Goal: Information Seeking & Learning: Find specific fact

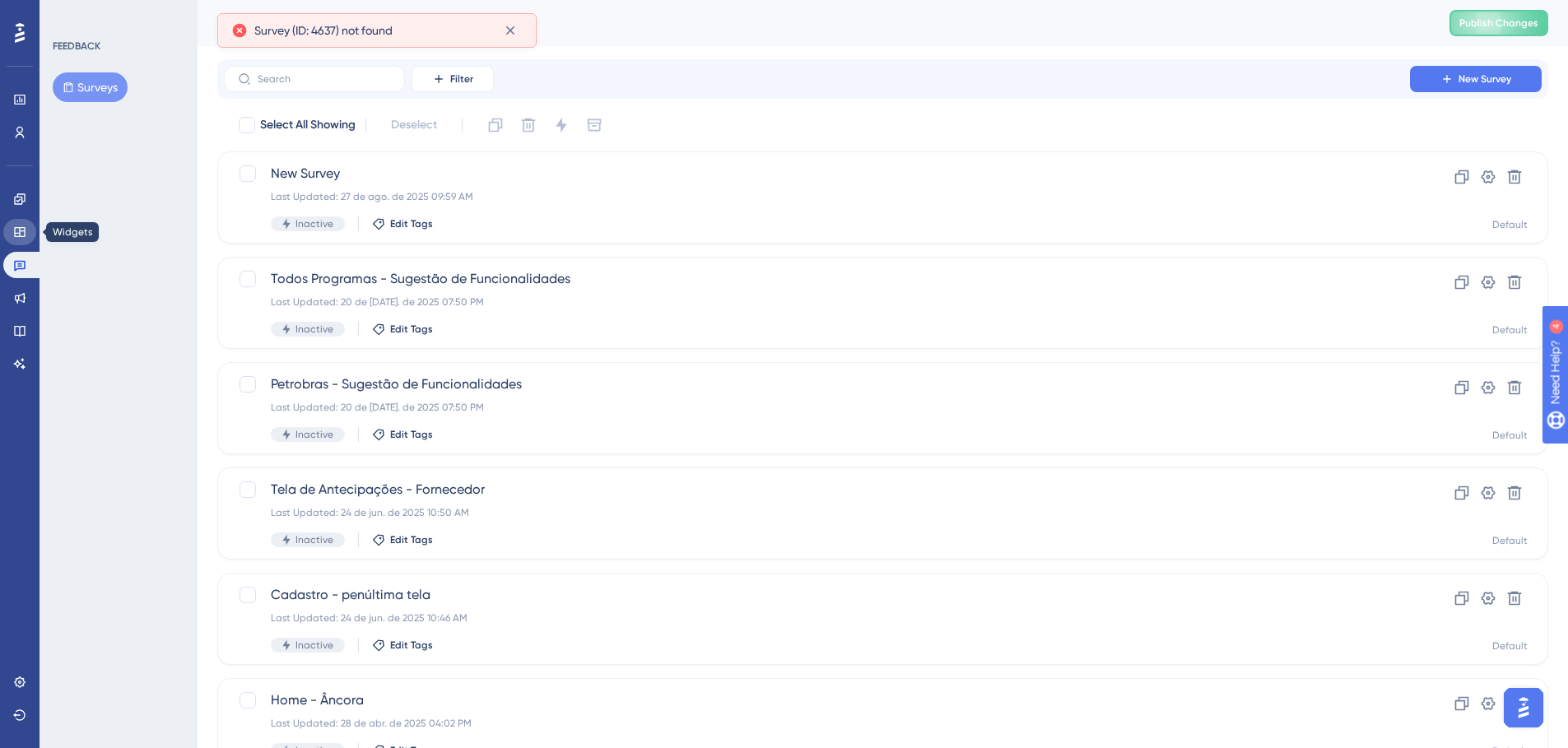
click at [31, 234] on link at bounding box center [20, 232] width 33 height 26
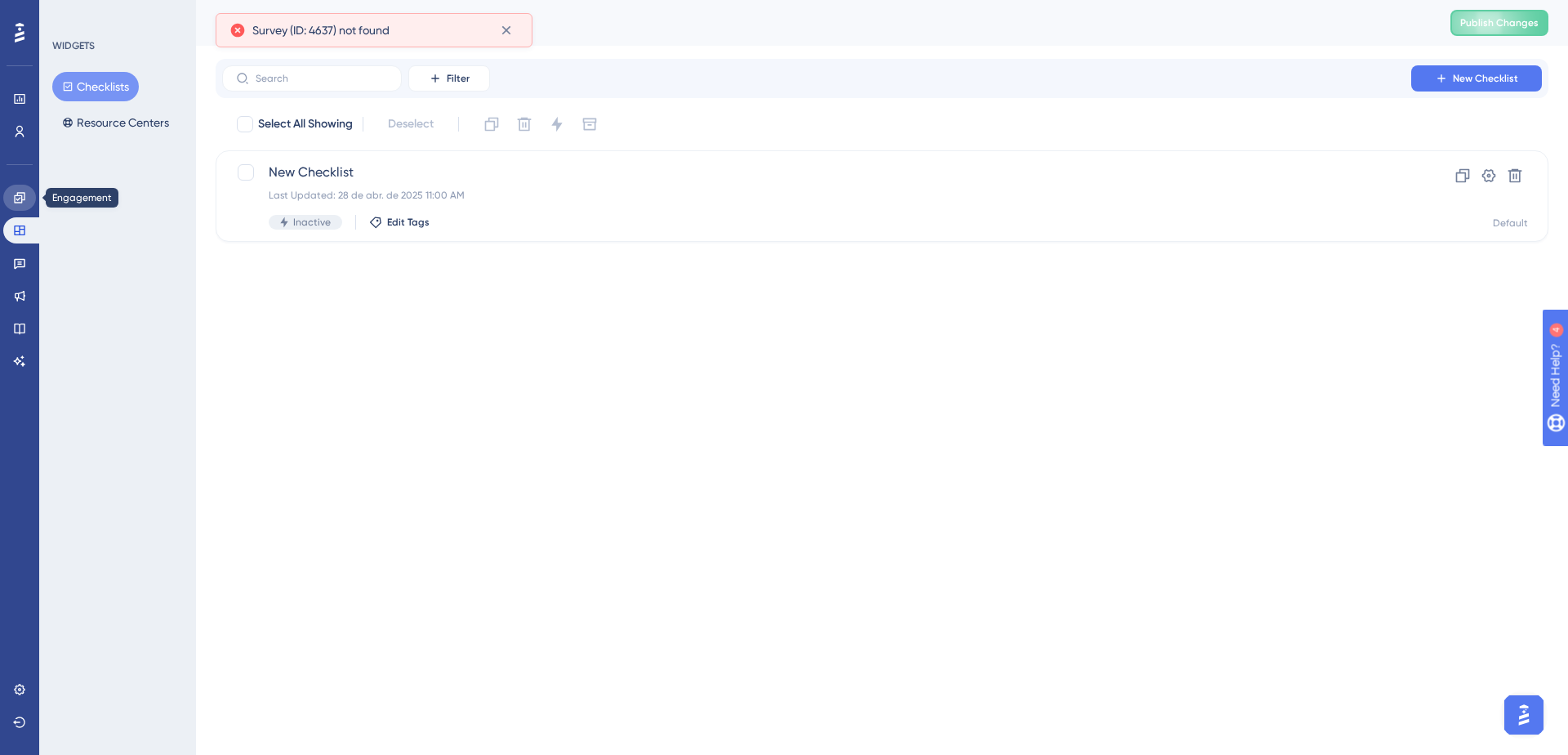
click at [28, 192] on link at bounding box center [19, 198] width 32 height 26
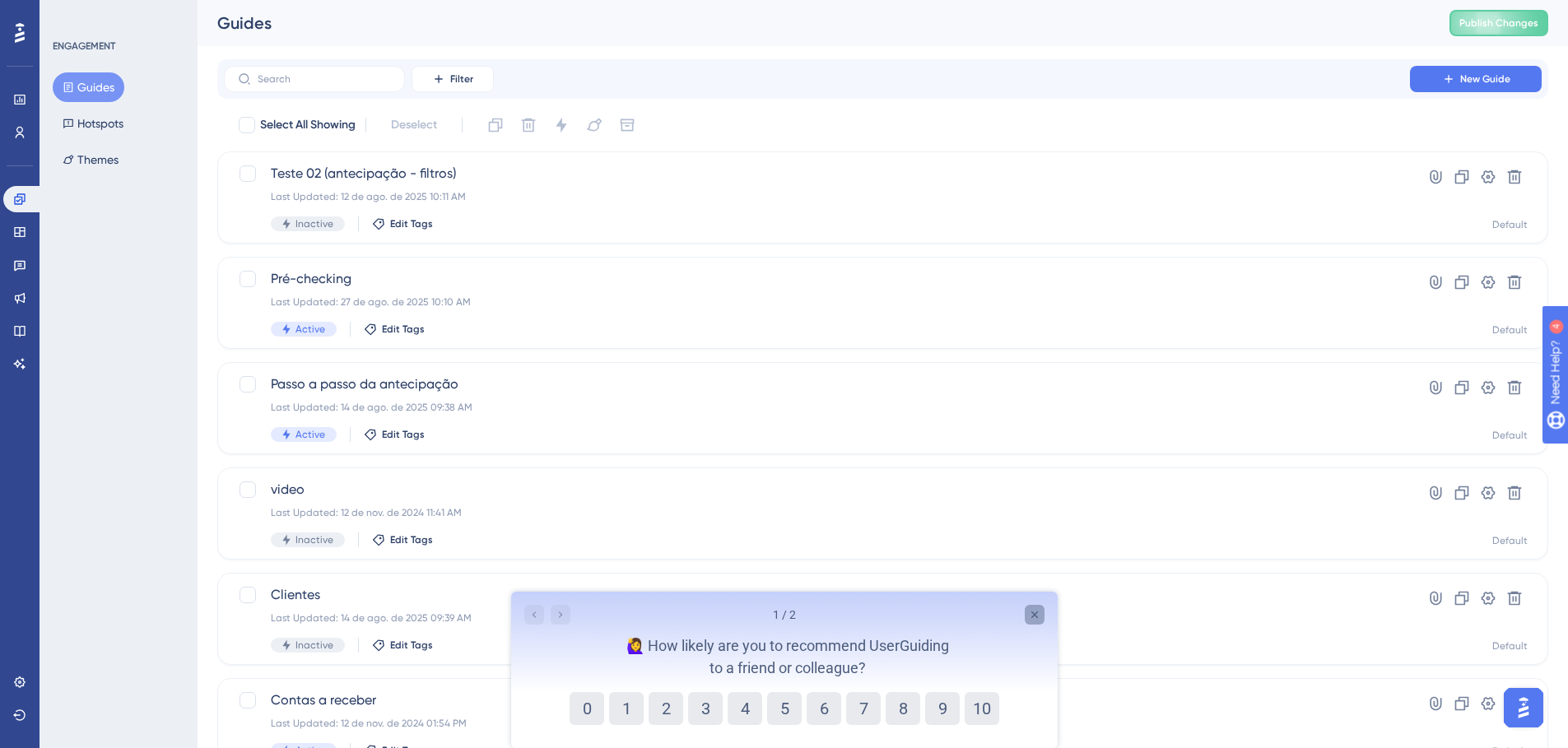
click at [1038, 612] on icon "Close survey" at bounding box center [1034, 615] width 13 height 13
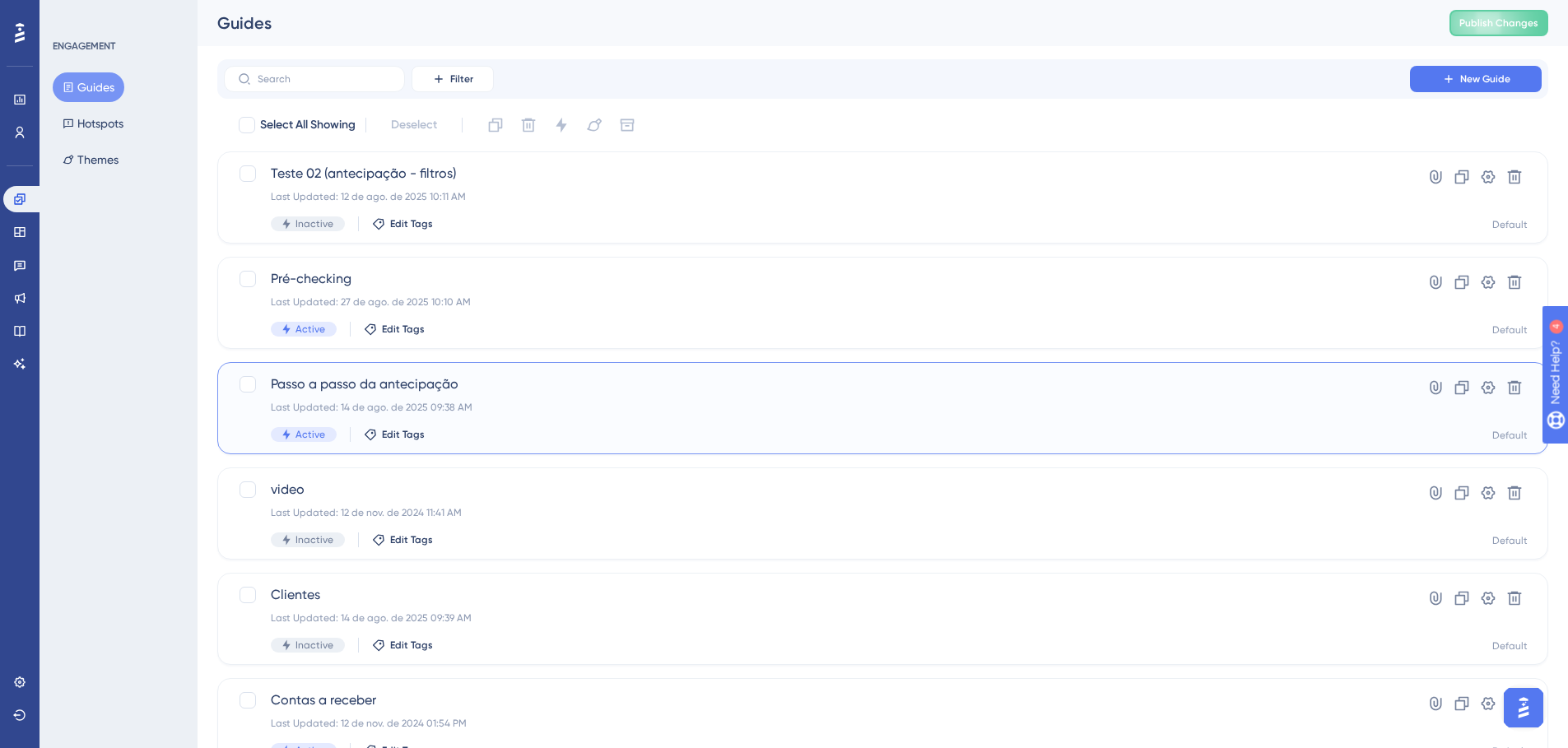
click at [486, 386] on span "Passo a passo da antecipação" at bounding box center [817, 384] width 1092 height 20
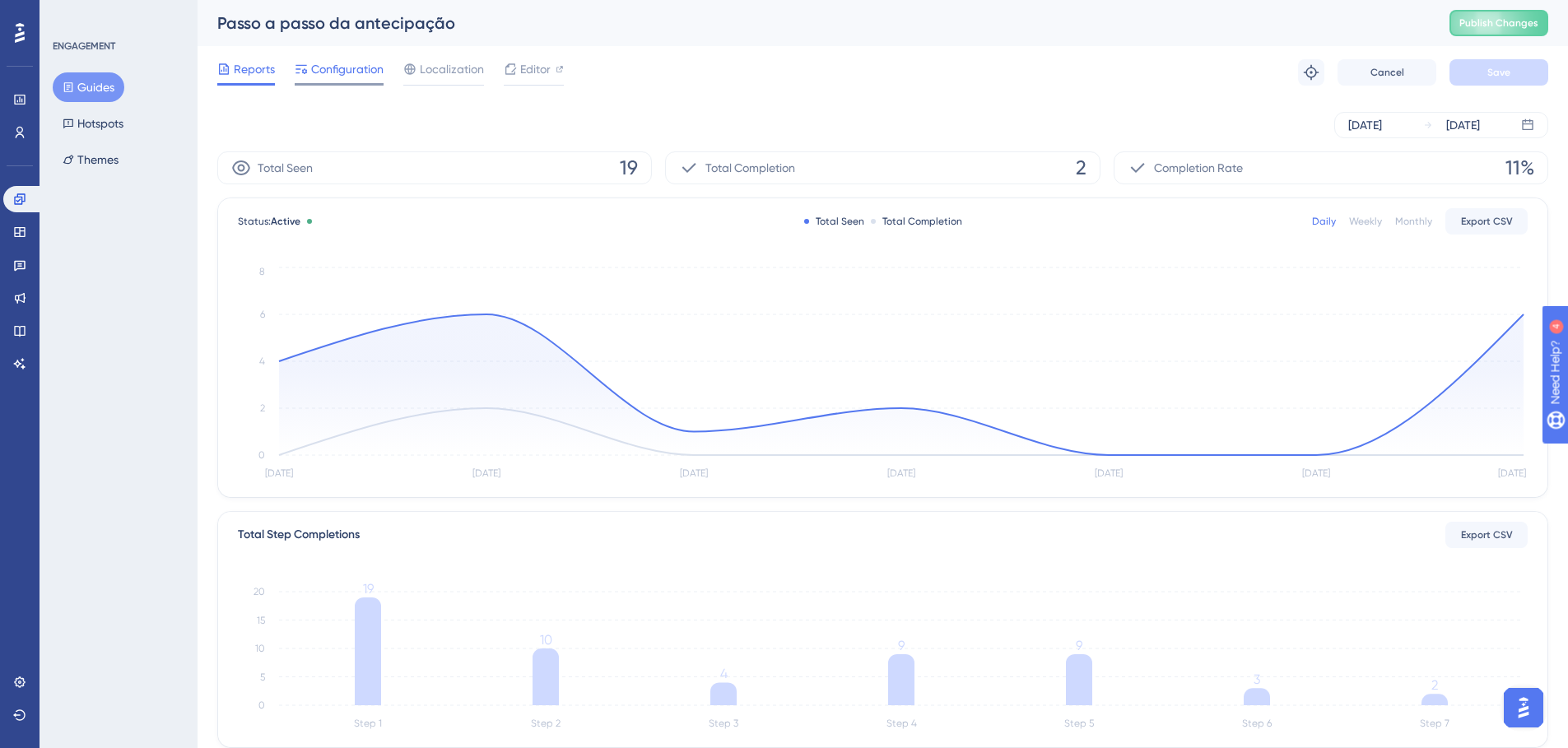
click at [381, 67] on span "Configuration" at bounding box center [347, 69] width 73 height 20
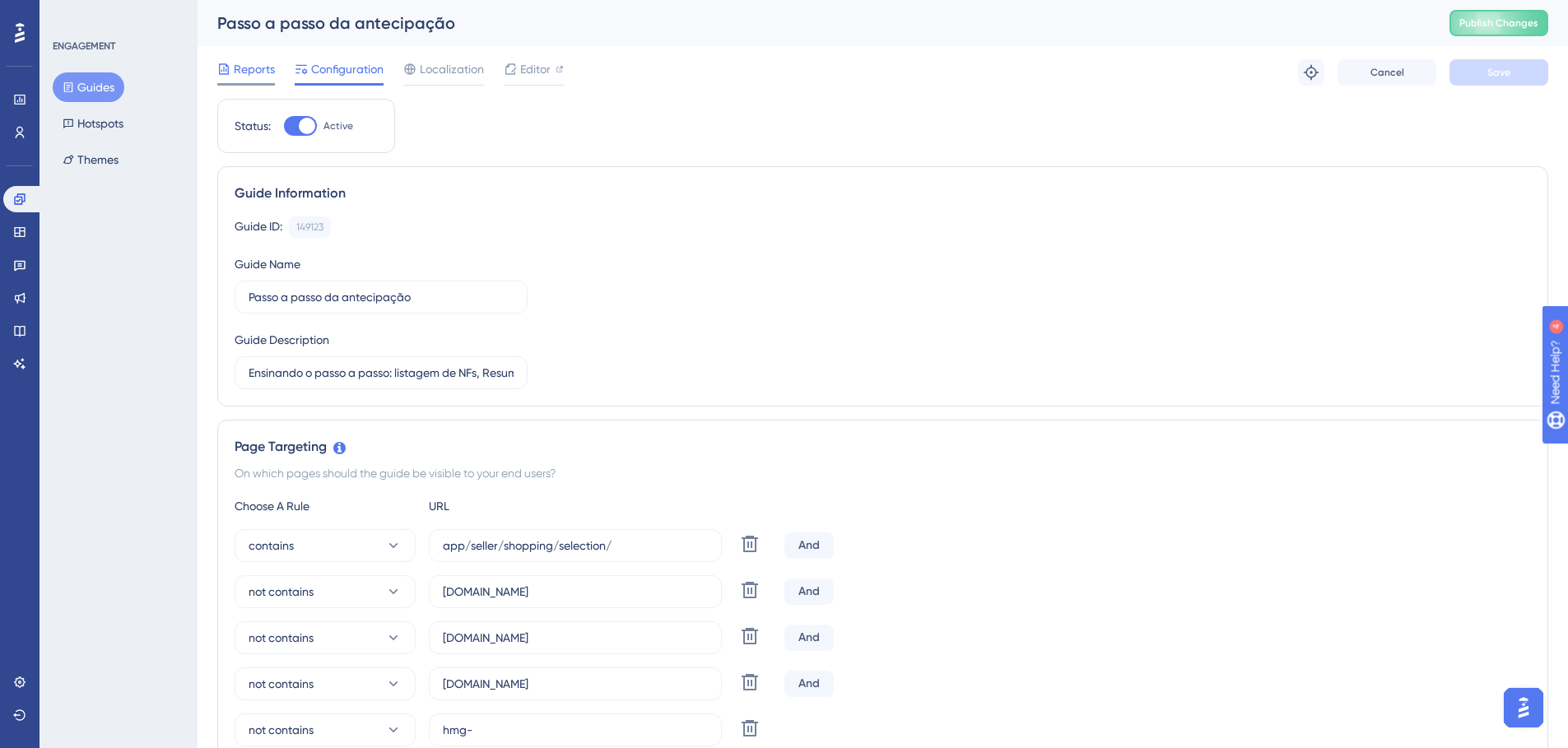
click at [255, 67] on span "Reports" at bounding box center [254, 69] width 41 height 20
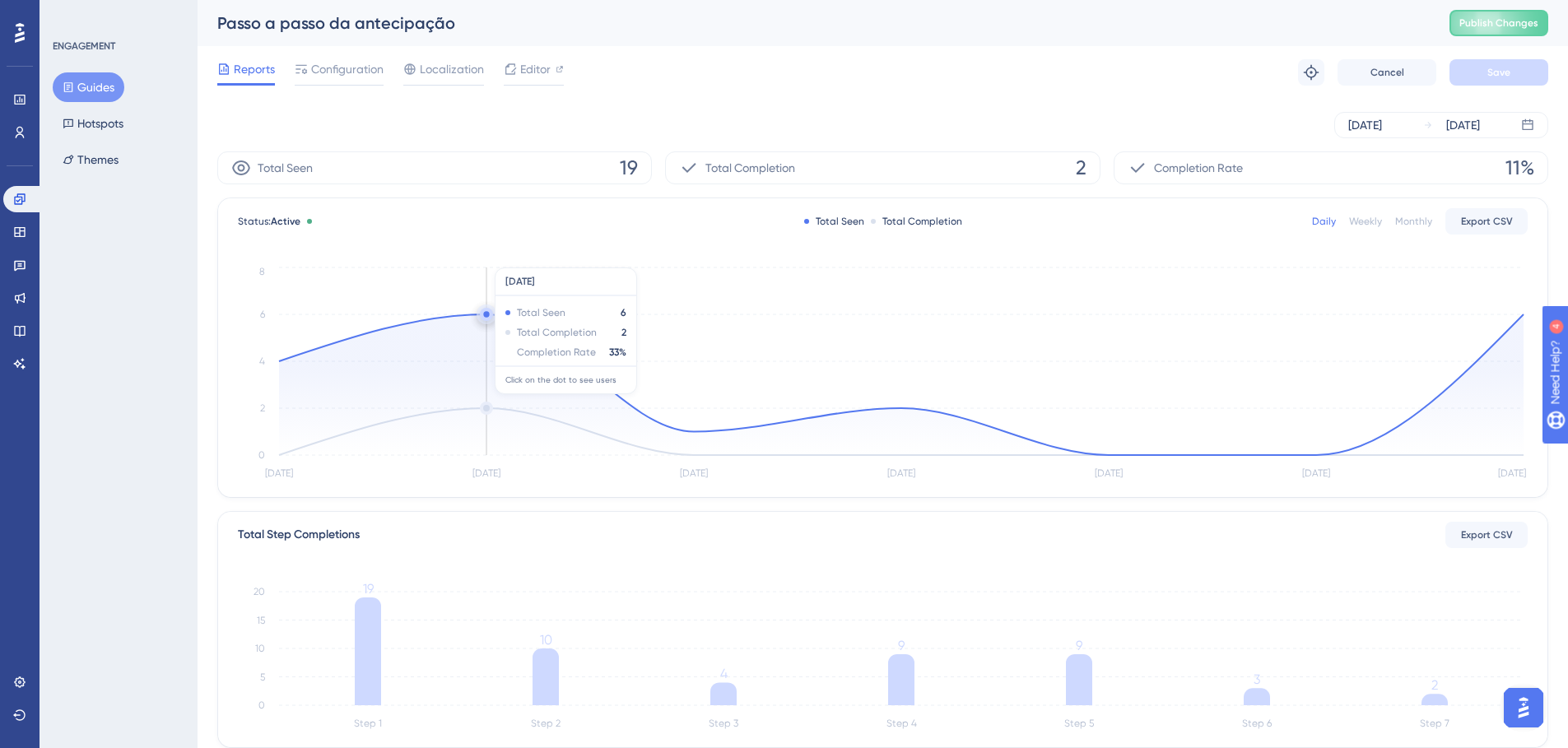
scroll to position [401, 0]
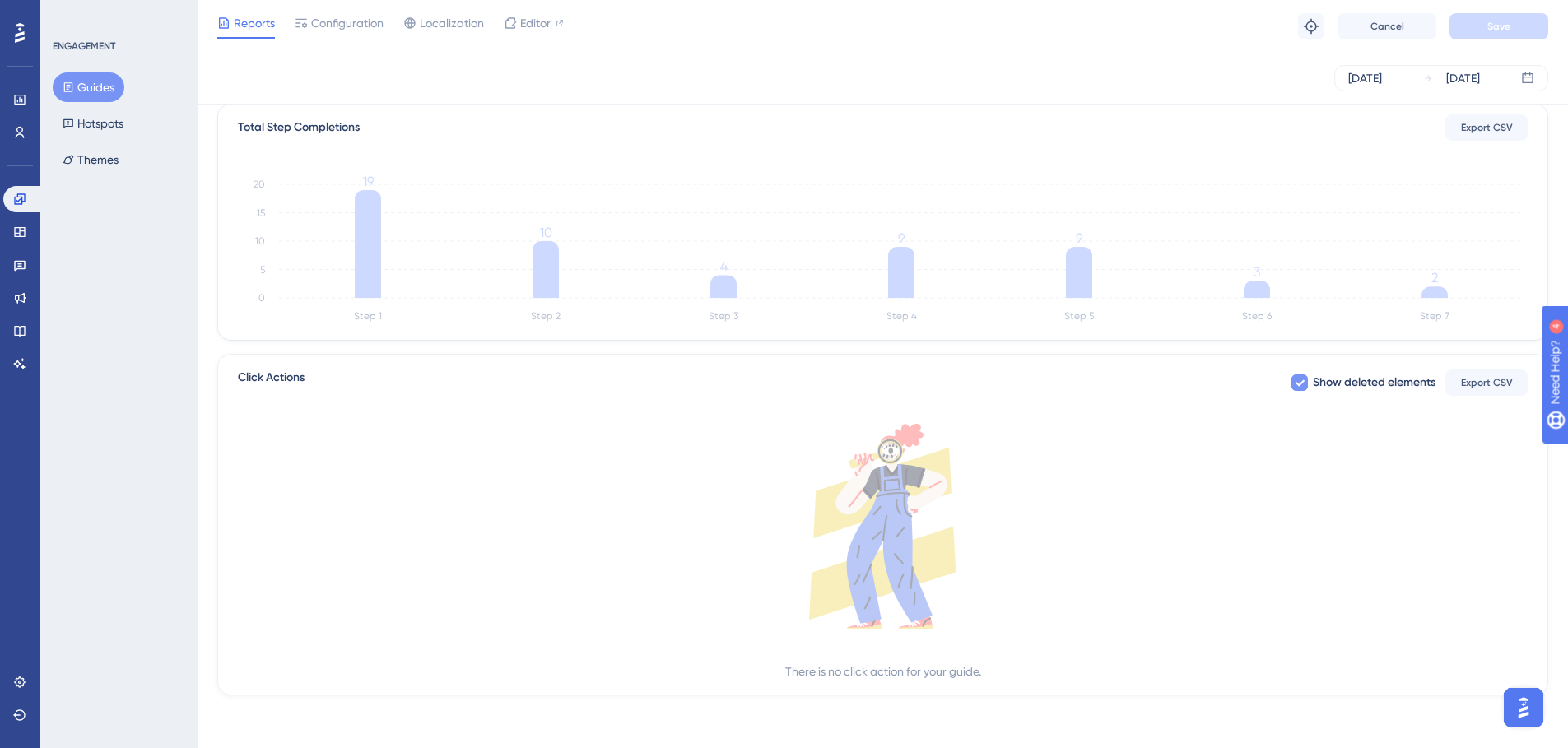
click at [1337, 388] on span "Show deleted elements" at bounding box center [1374, 382] width 123 height 20
checkbox input "true"
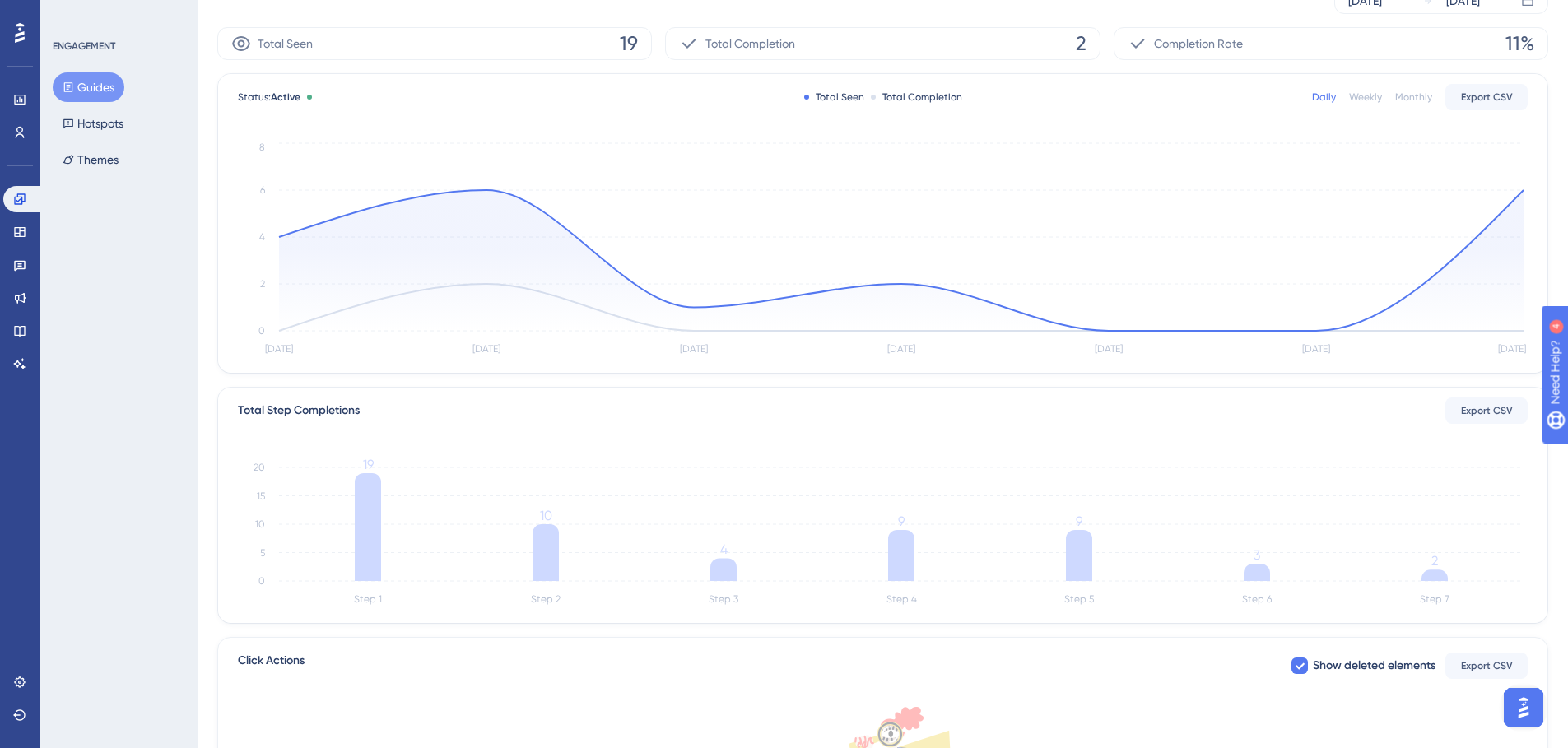
scroll to position [208, 0]
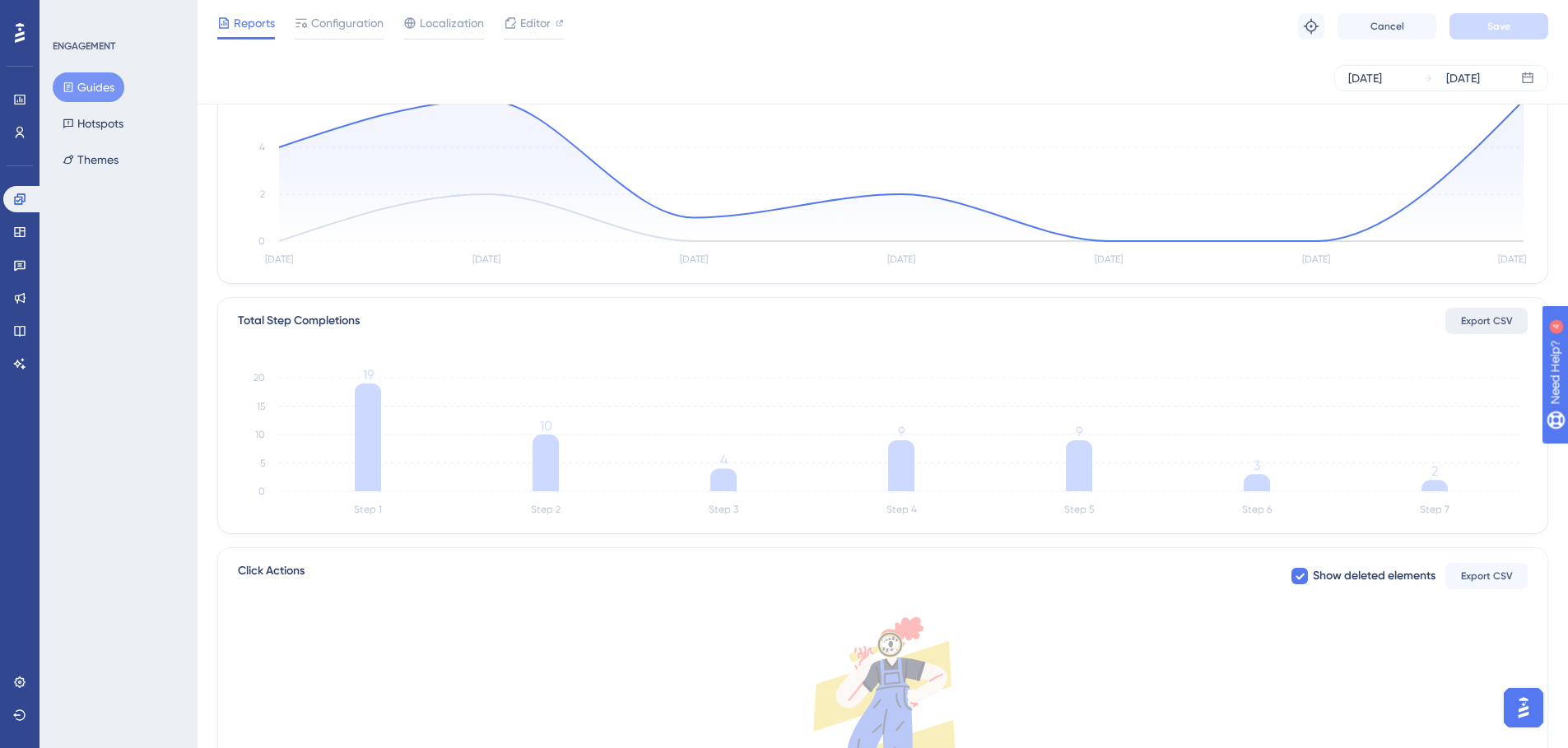
click at [1490, 309] on button "Export CSV" at bounding box center [1486, 321] width 82 height 26
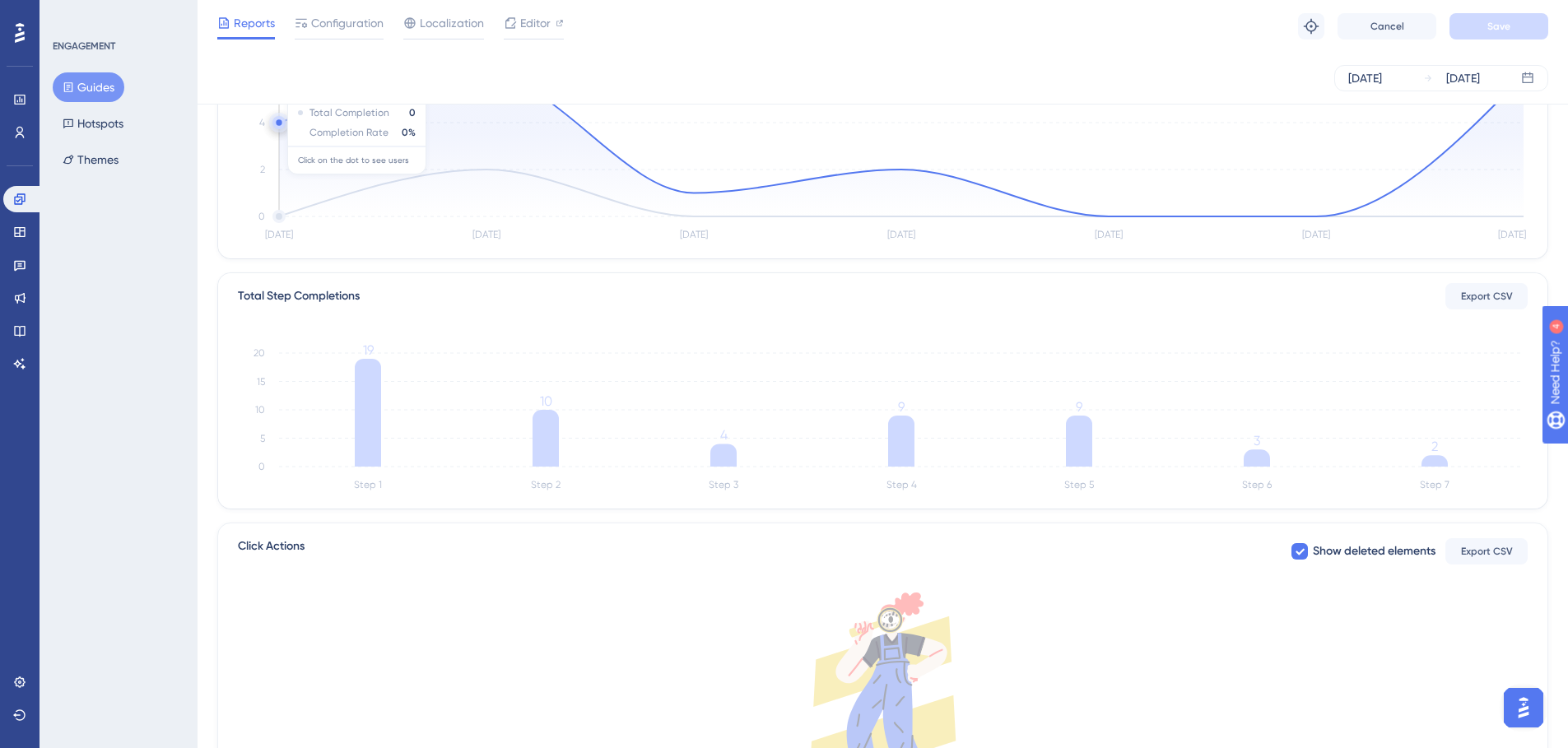
scroll to position [401, 0]
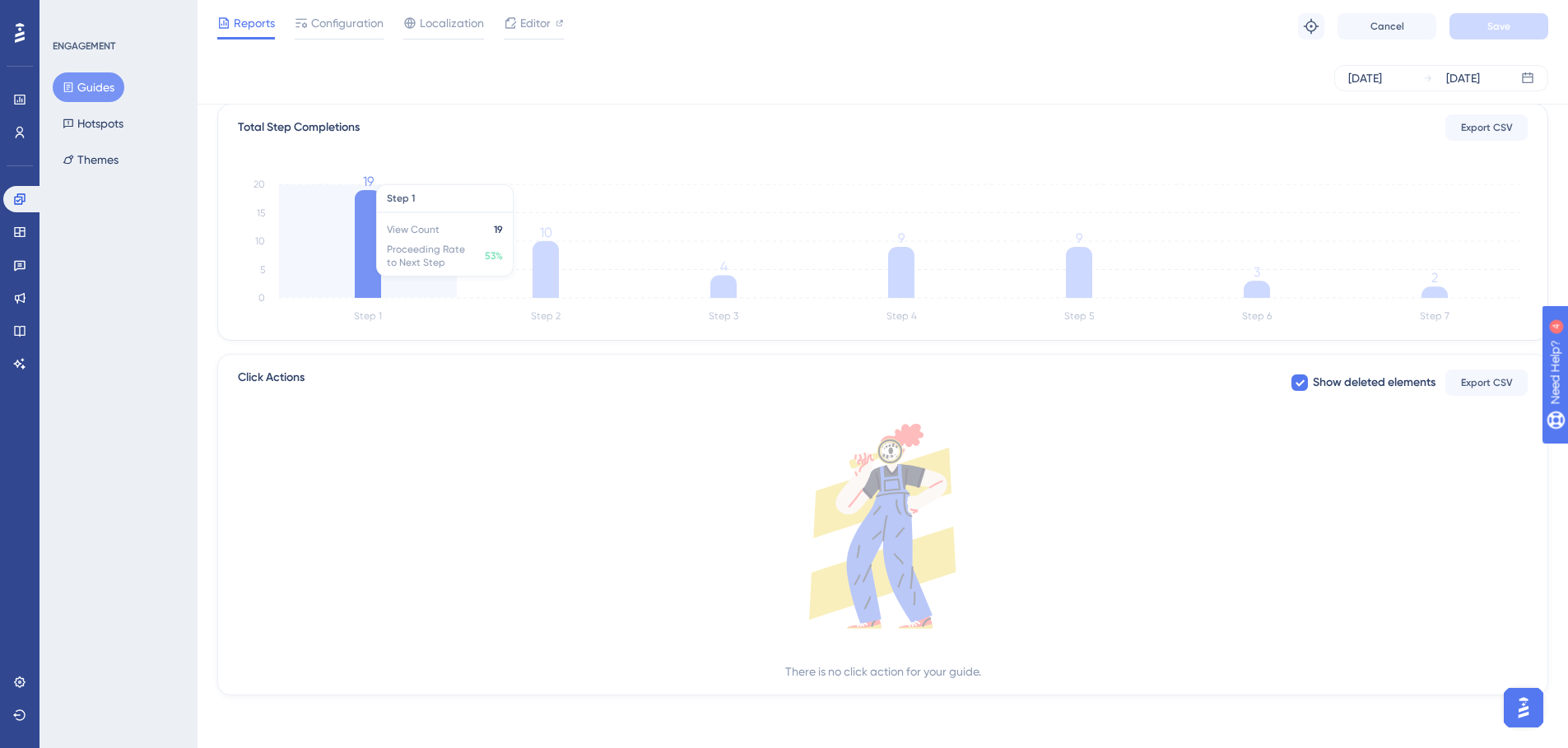
click at [376, 273] on icon at bounding box center [368, 244] width 26 height 108
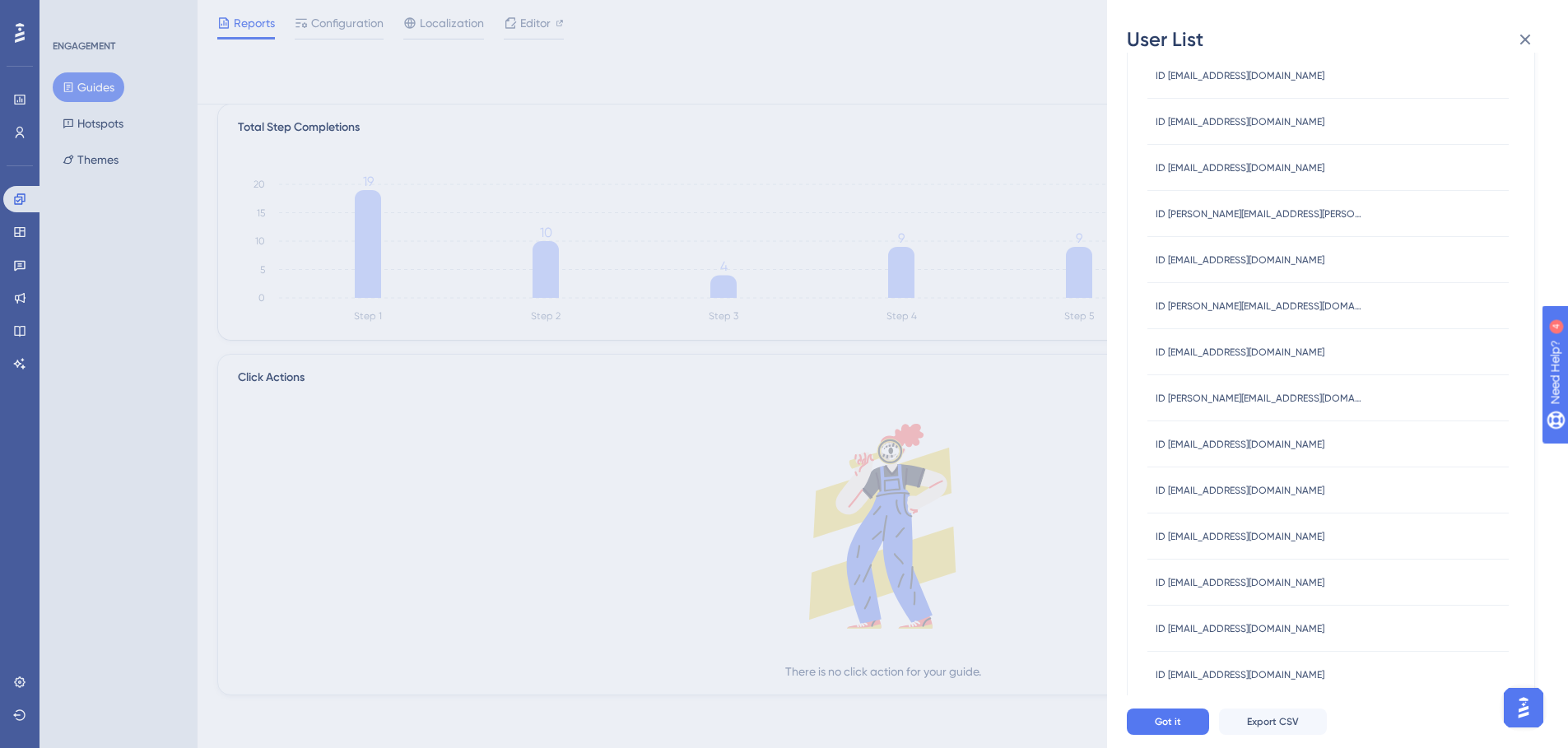
scroll to position [380, 0]
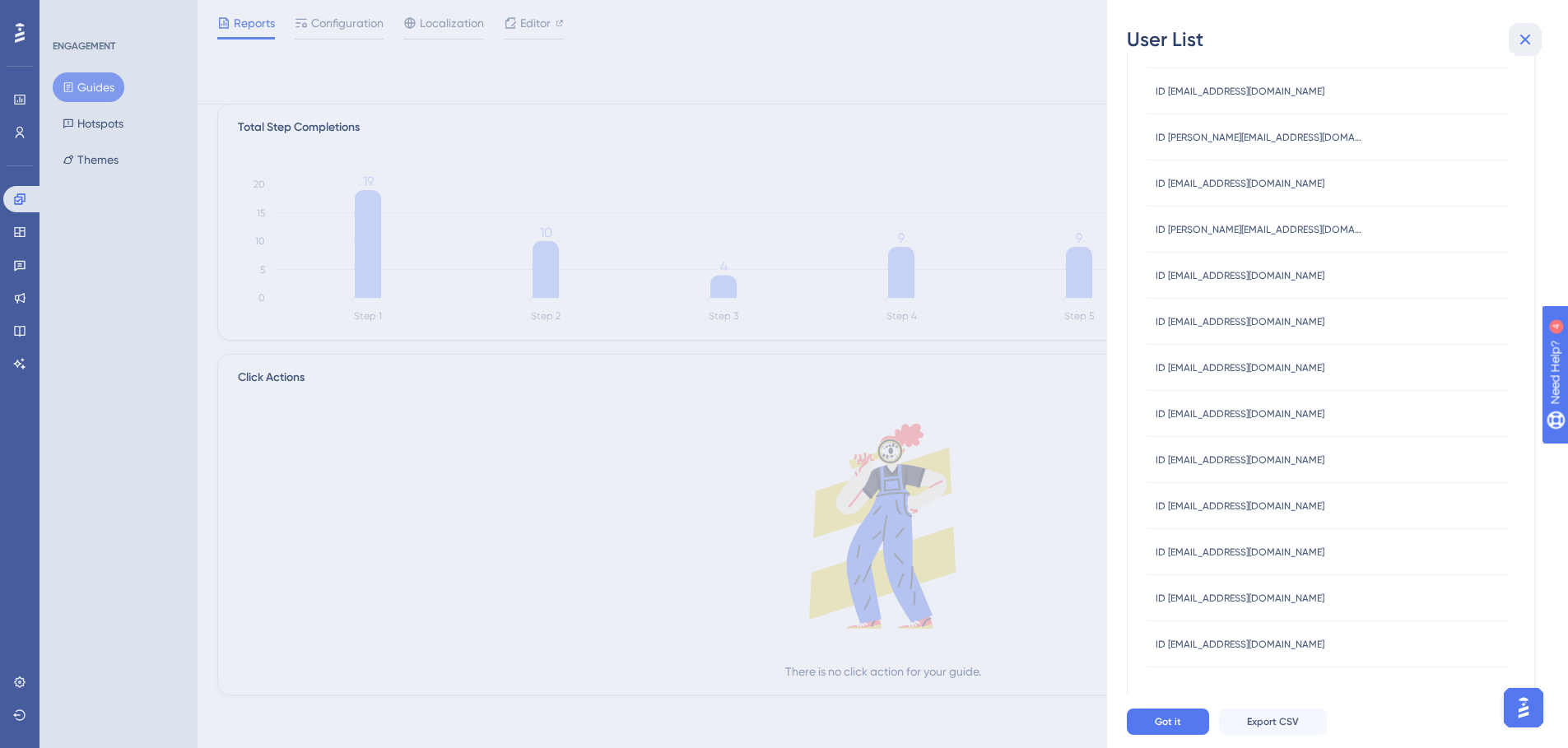
click at [1518, 28] on button at bounding box center [1524, 39] width 33 height 33
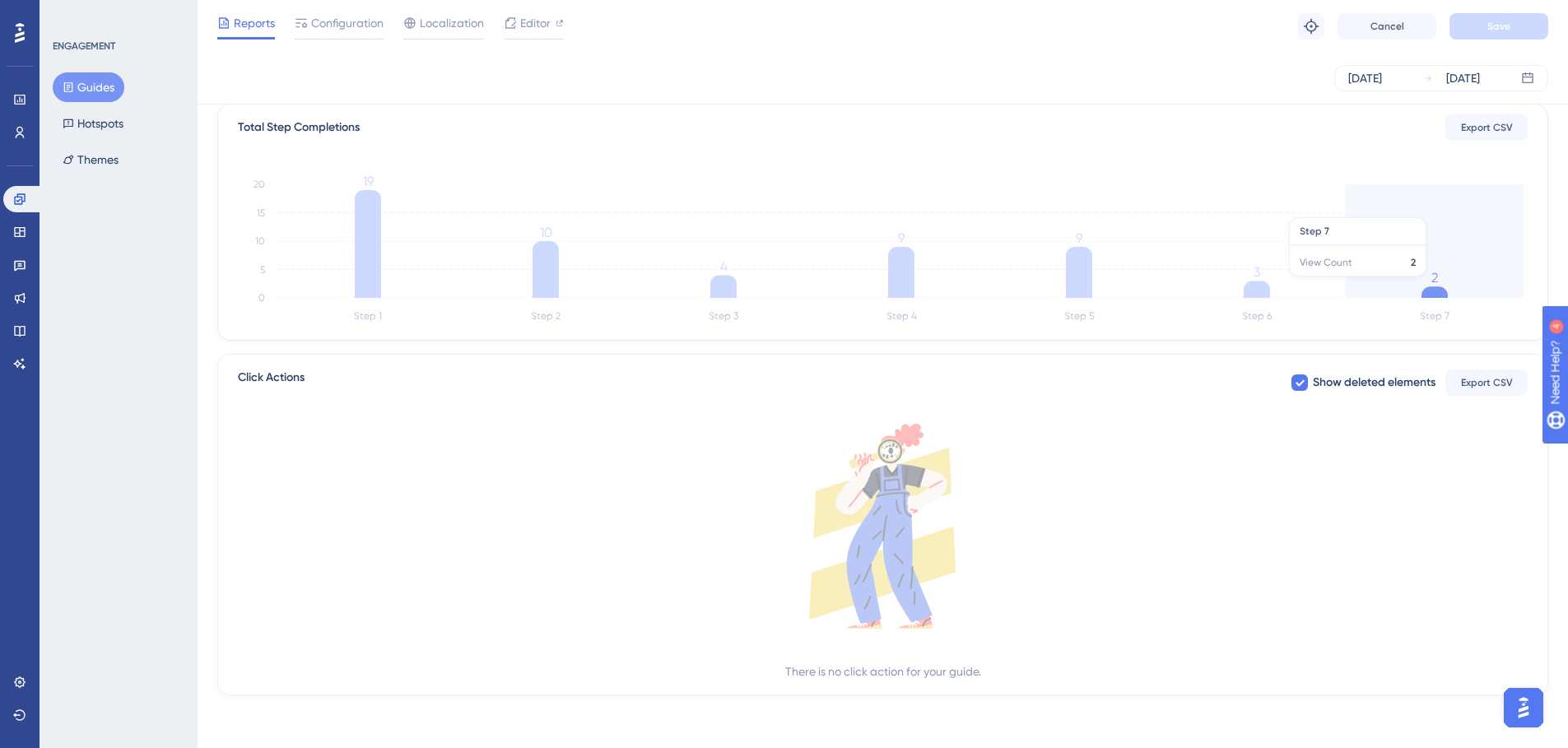
click at [1446, 285] on icon "Step 1 Step 2 Step 3 Step 4 Step 5 Step 6 Step 7 0 5 10 15 20 19 10 4 9 9 3 2" at bounding box center [882, 248] width 1290 height 157
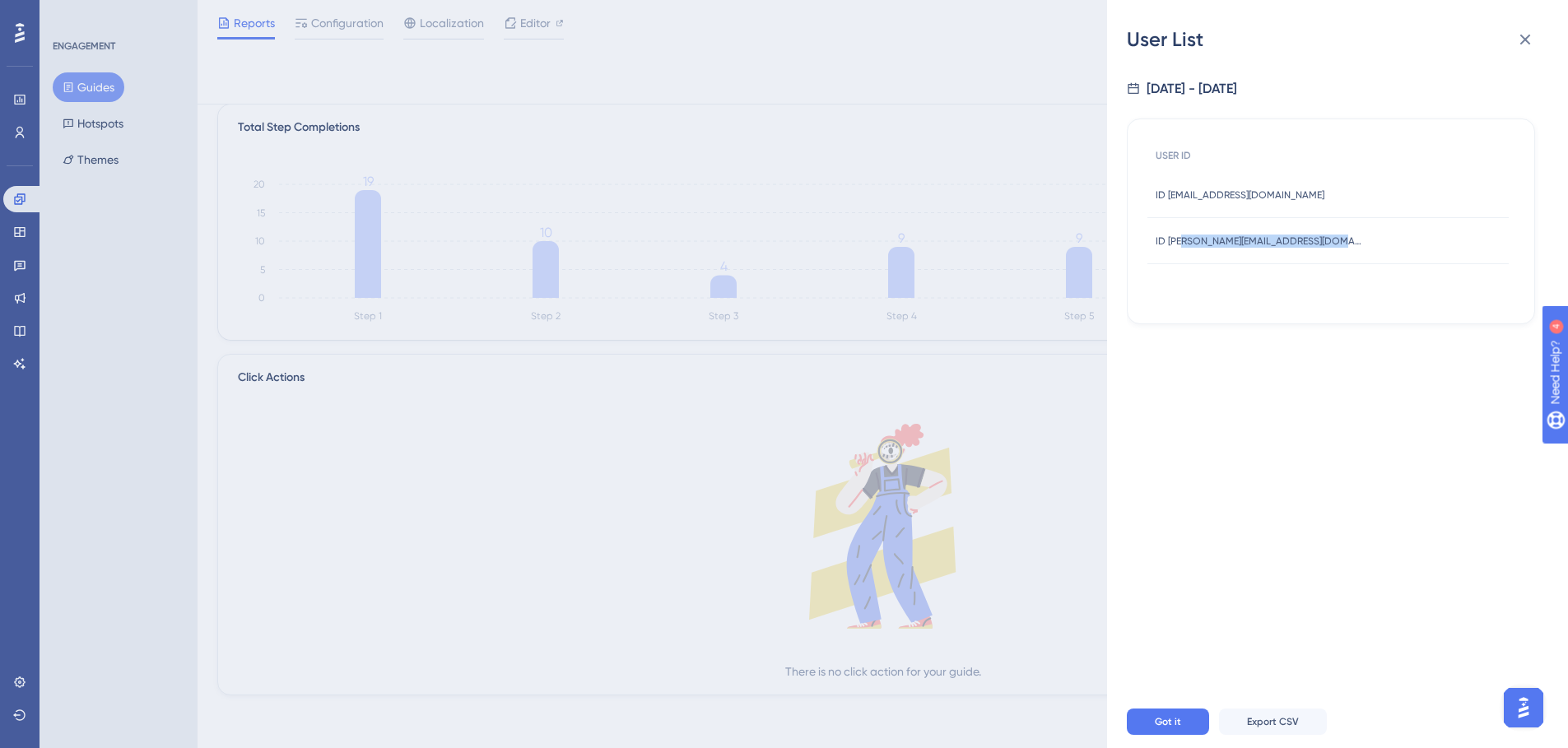
drag, startPoint x: 1353, startPoint y: 238, endPoint x: 1013, endPoint y: 257, distance: 340.5
click at [1177, 243] on div "ID [PERSON_NAME][EMAIL_ADDRESS][DOMAIN_NAME] ID [PERSON_NAME][DOMAIN_NAME][EMAI…" at bounding box center [1328, 240] width 361 height 46
click at [1006, 255] on div "User List [DATE] - [DATE] USER ID ID [EMAIL_ADDRESS][DOMAIN_NAME] ID [EMAIL_ADD…" at bounding box center [784, 374] width 1568 height 748
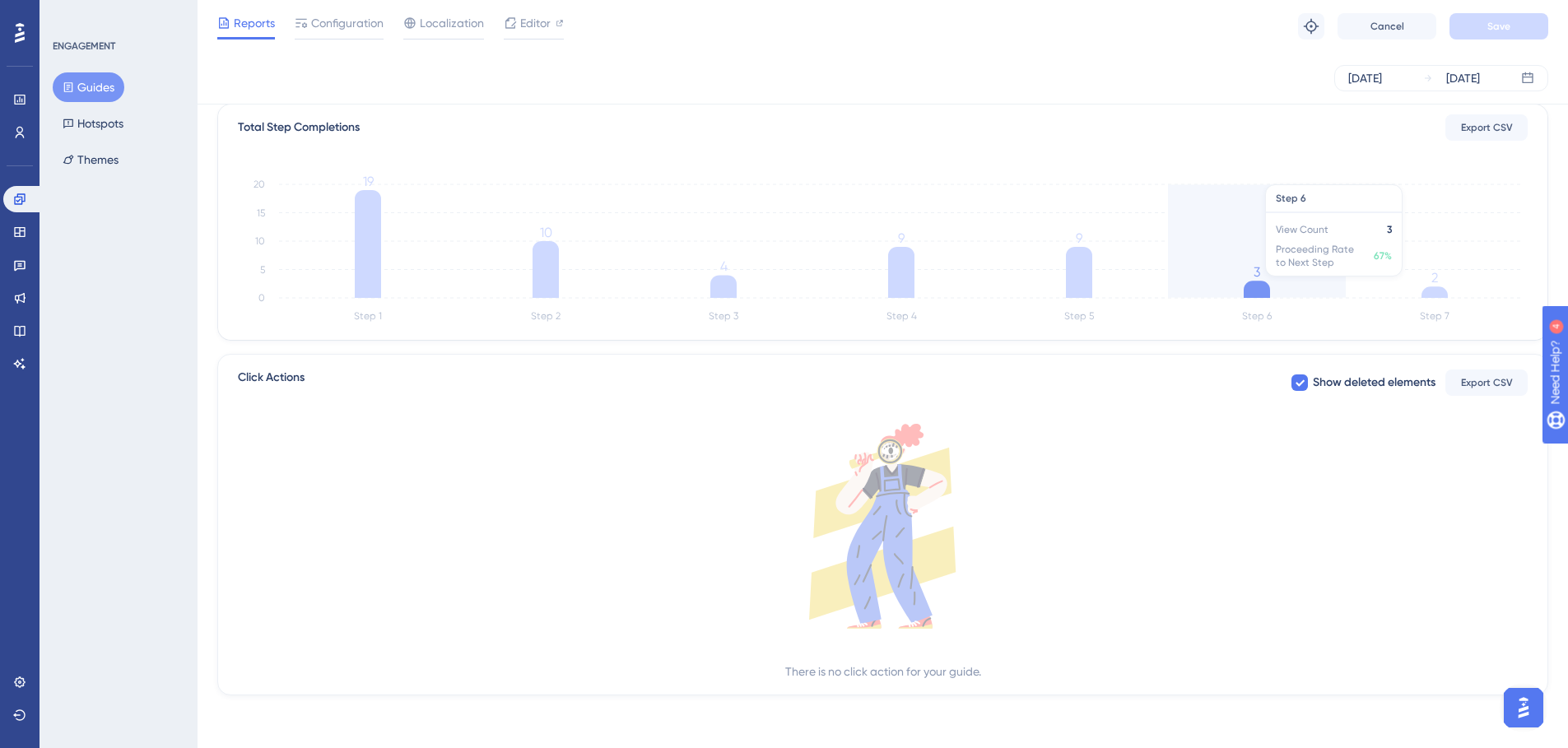
click at [1230, 271] on icon "Step 1 Step 2 Step 3 Step 4 Step 5 Step 6 Step 7 0 5 10 15 20 19 10 4 9 9 3 2" at bounding box center [882, 248] width 1290 height 157
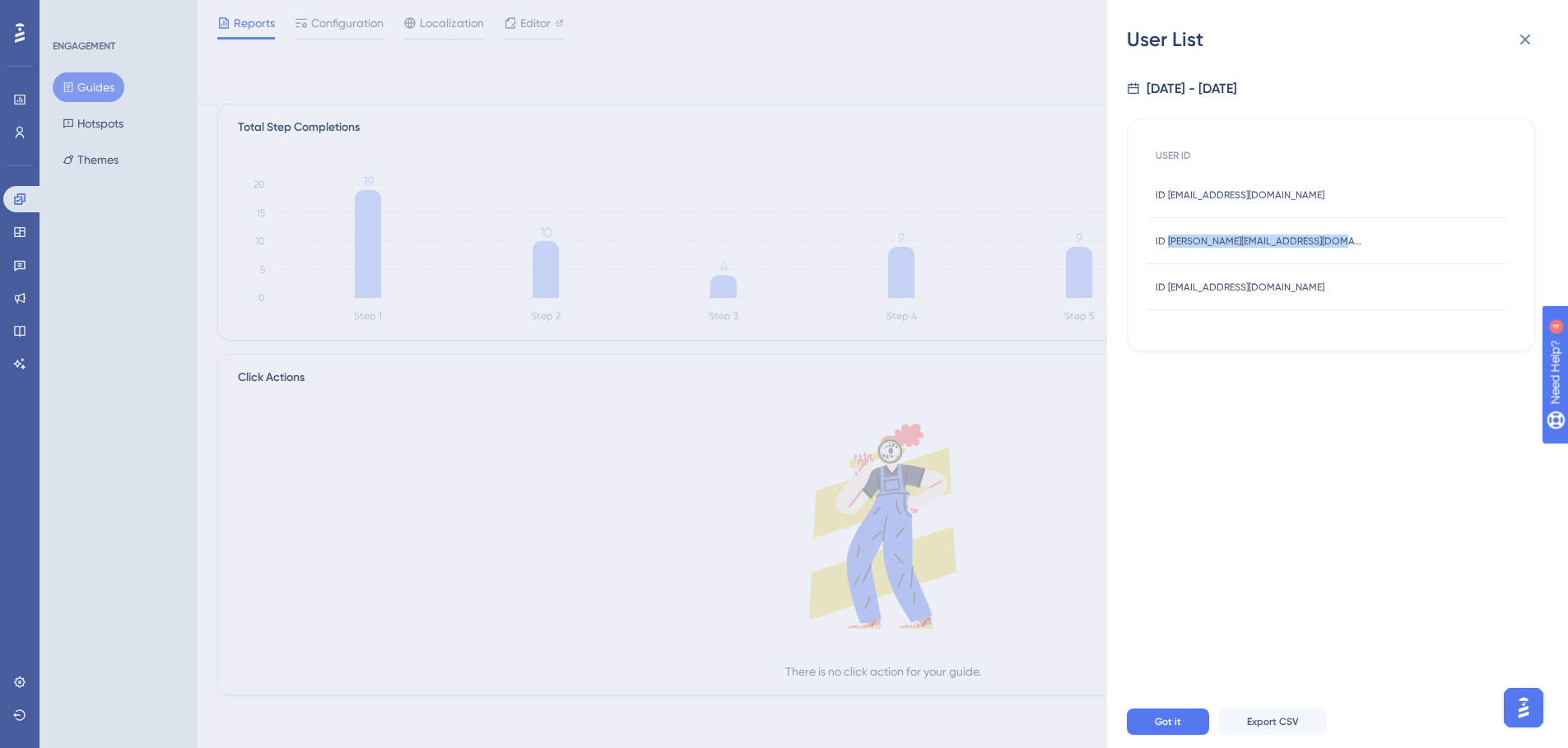
drag, startPoint x: 1331, startPoint y: 240, endPoint x: 1167, endPoint y: 245, distance: 164.1
click at [1167, 245] on div "ID [PERSON_NAME][EMAIL_ADDRESS][DOMAIN_NAME] ID [PERSON_NAME][DOMAIN_NAME][EMAI…" at bounding box center [1328, 240] width 361 height 46
copy span "[PERSON_NAME][EMAIL_ADDRESS][DOMAIN_NAME]"
drag, startPoint x: 1325, startPoint y: 197, endPoint x: 1168, endPoint y: 200, distance: 157.0
click at [1168, 200] on div "ID [EMAIL_ADDRESS][DOMAIN_NAME] ID [EMAIL_ADDRESS][DOMAIN_NAME]" at bounding box center [1328, 195] width 361 height 46
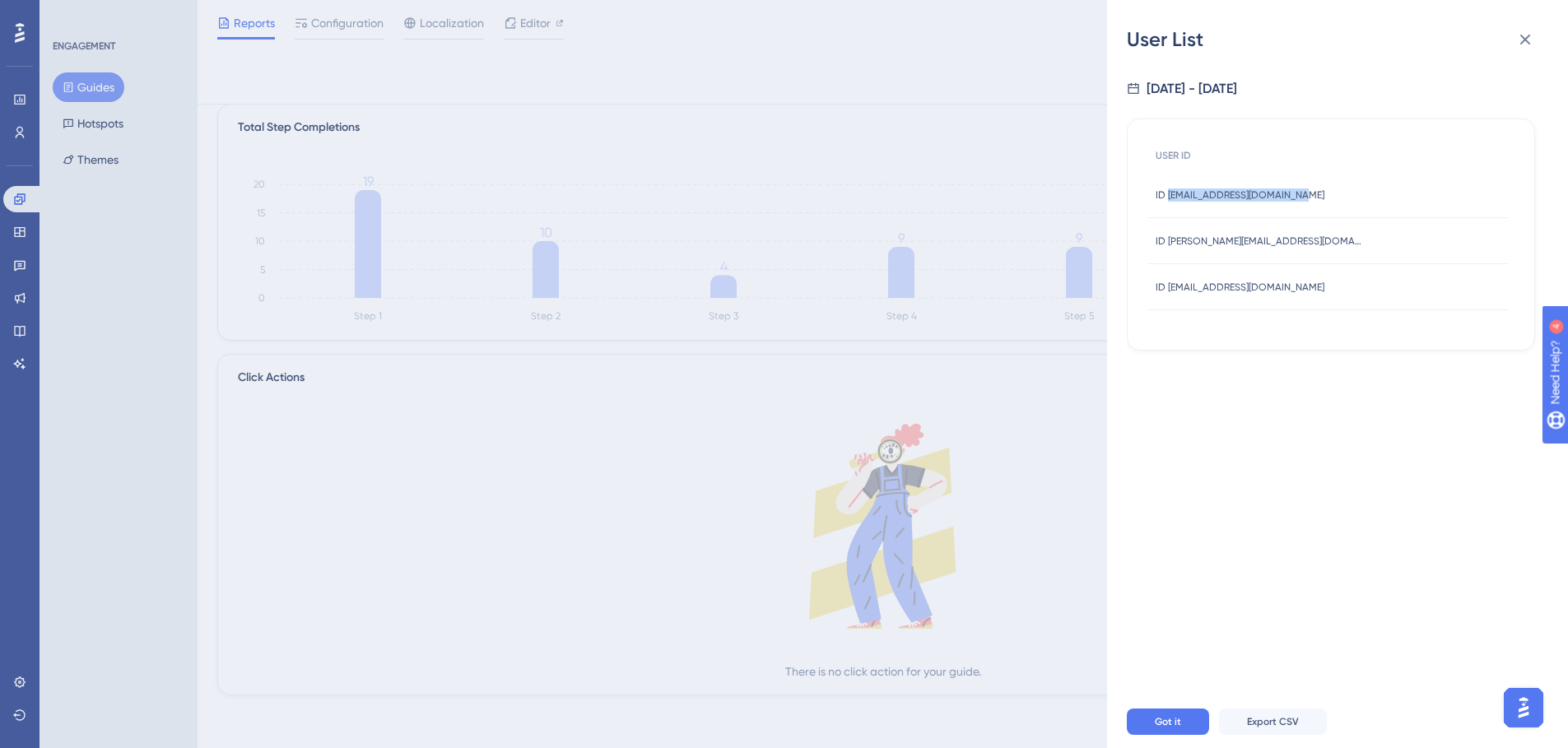
copy span "[EMAIL_ADDRESS][DOMAIN_NAME]"
drag, startPoint x: 1376, startPoint y: 234, endPoint x: 1119, endPoint y: 265, distance: 258.9
click at [1177, 240] on div "ID [PERSON_NAME][EMAIL_ADDRESS][DOMAIN_NAME] ID [PERSON_NAME][DOMAIN_NAME][EMAI…" at bounding box center [1328, 240] width 361 height 46
click at [1020, 290] on div "User List [DATE] - [DATE] USER ID ID [EMAIL_ADDRESS][DOMAIN_NAME] ID [EMAIL_ADD…" at bounding box center [784, 374] width 1568 height 748
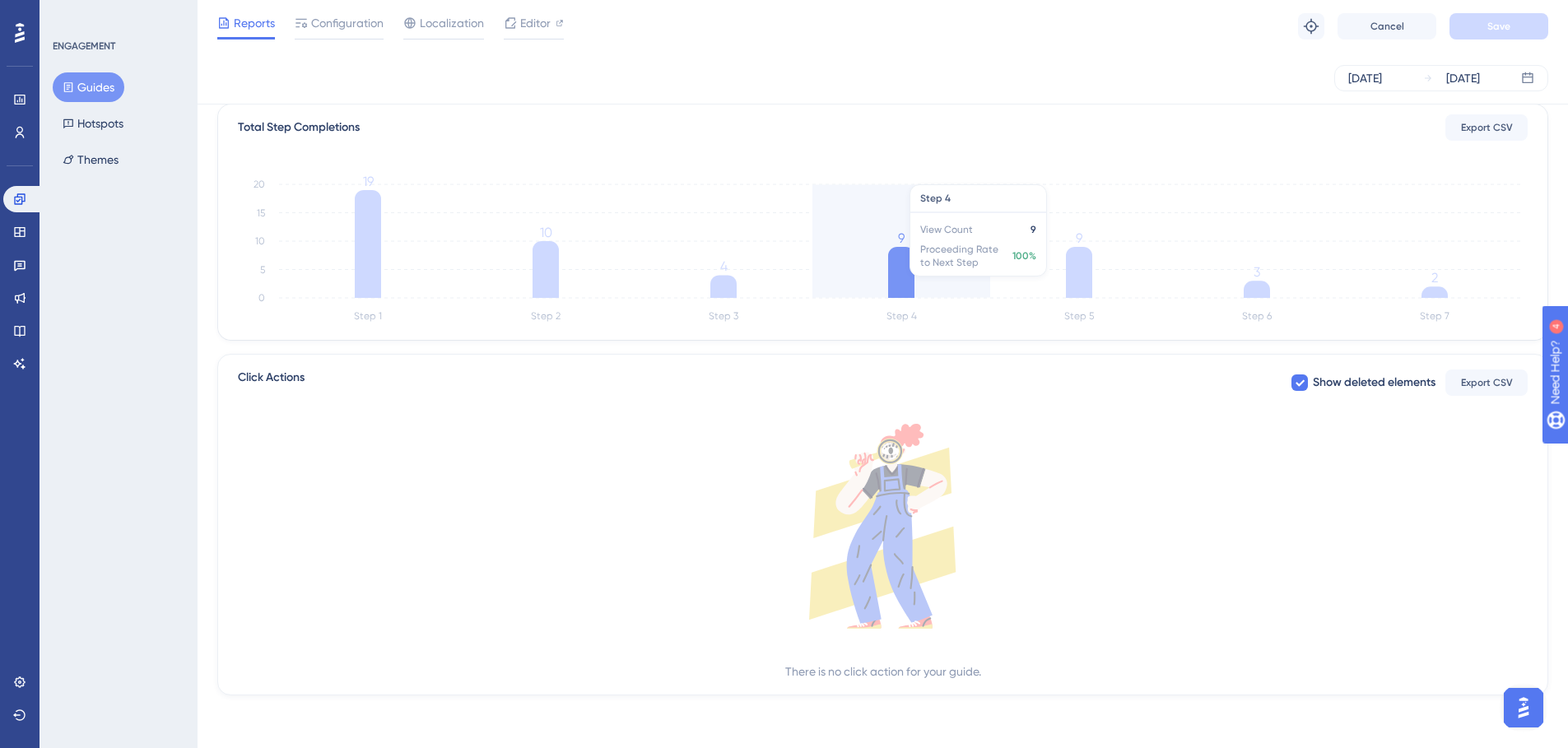
click at [912, 273] on icon at bounding box center [901, 272] width 26 height 51
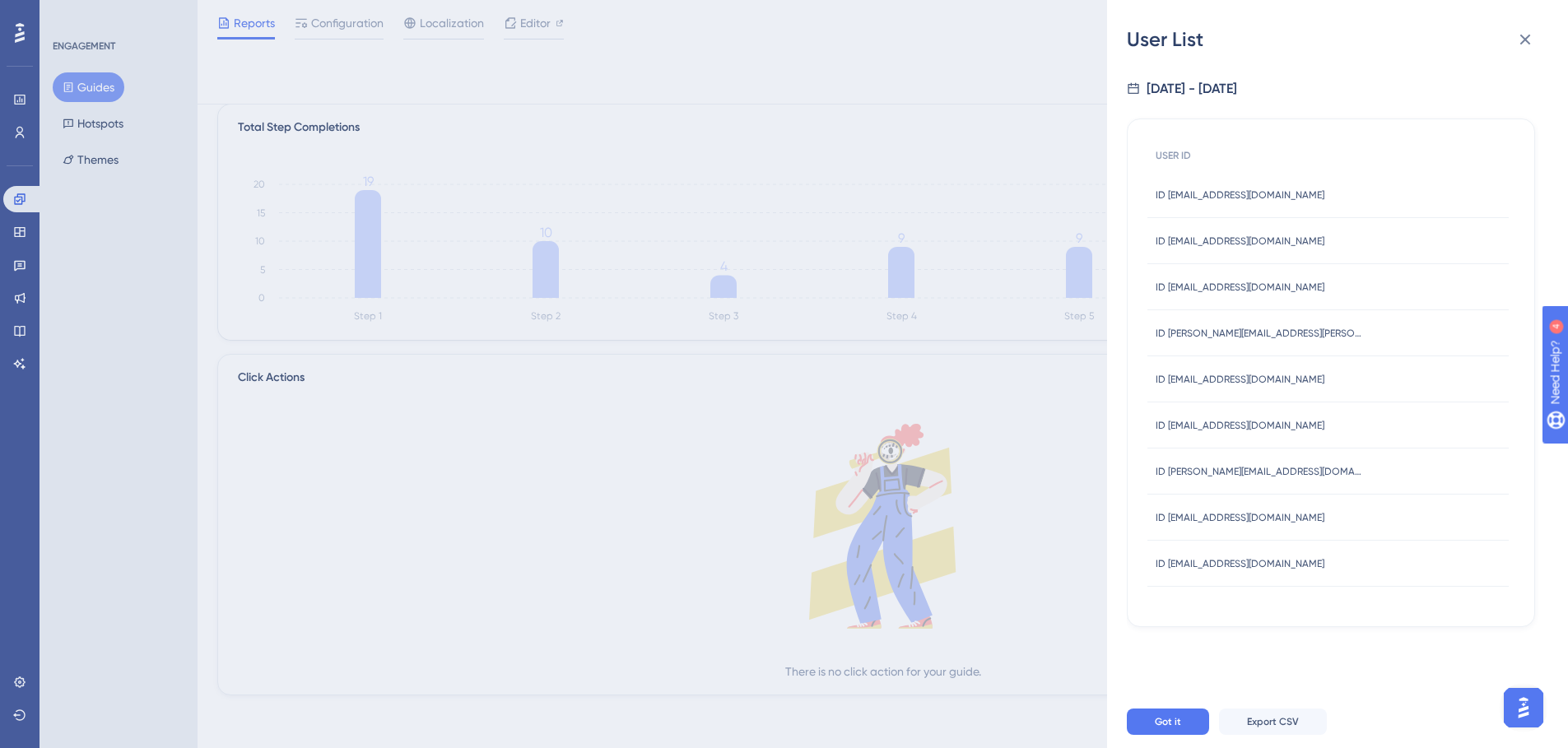
click at [530, 203] on div "User List [DATE] - [DATE] USER ID ID [EMAIL_ADDRESS][DOMAIN_NAME] ID [EMAIL_ADD…" at bounding box center [784, 374] width 1568 height 748
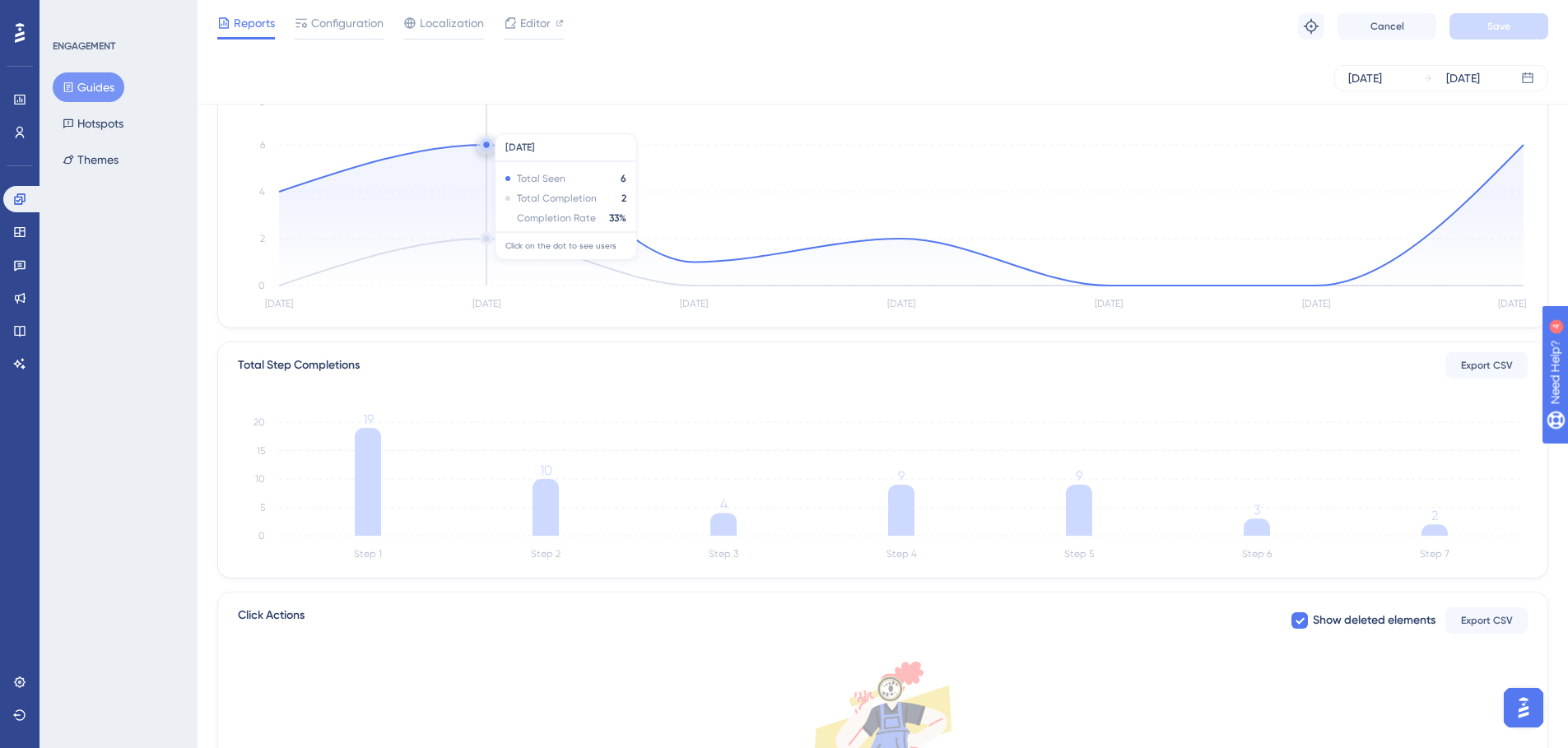
scroll to position [0, 0]
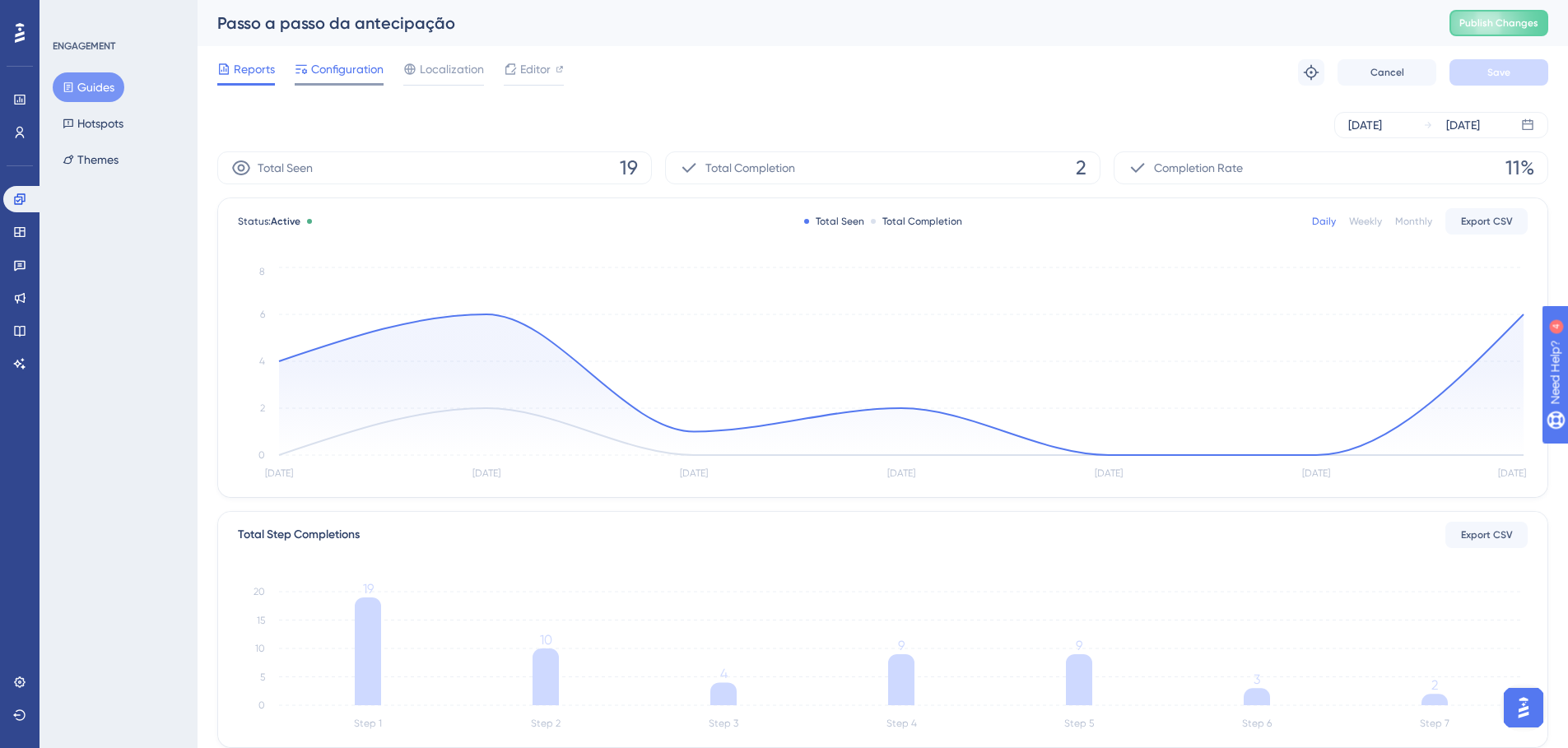
click at [320, 75] on span "Configuration" at bounding box center [347, 69] width 73 height 20
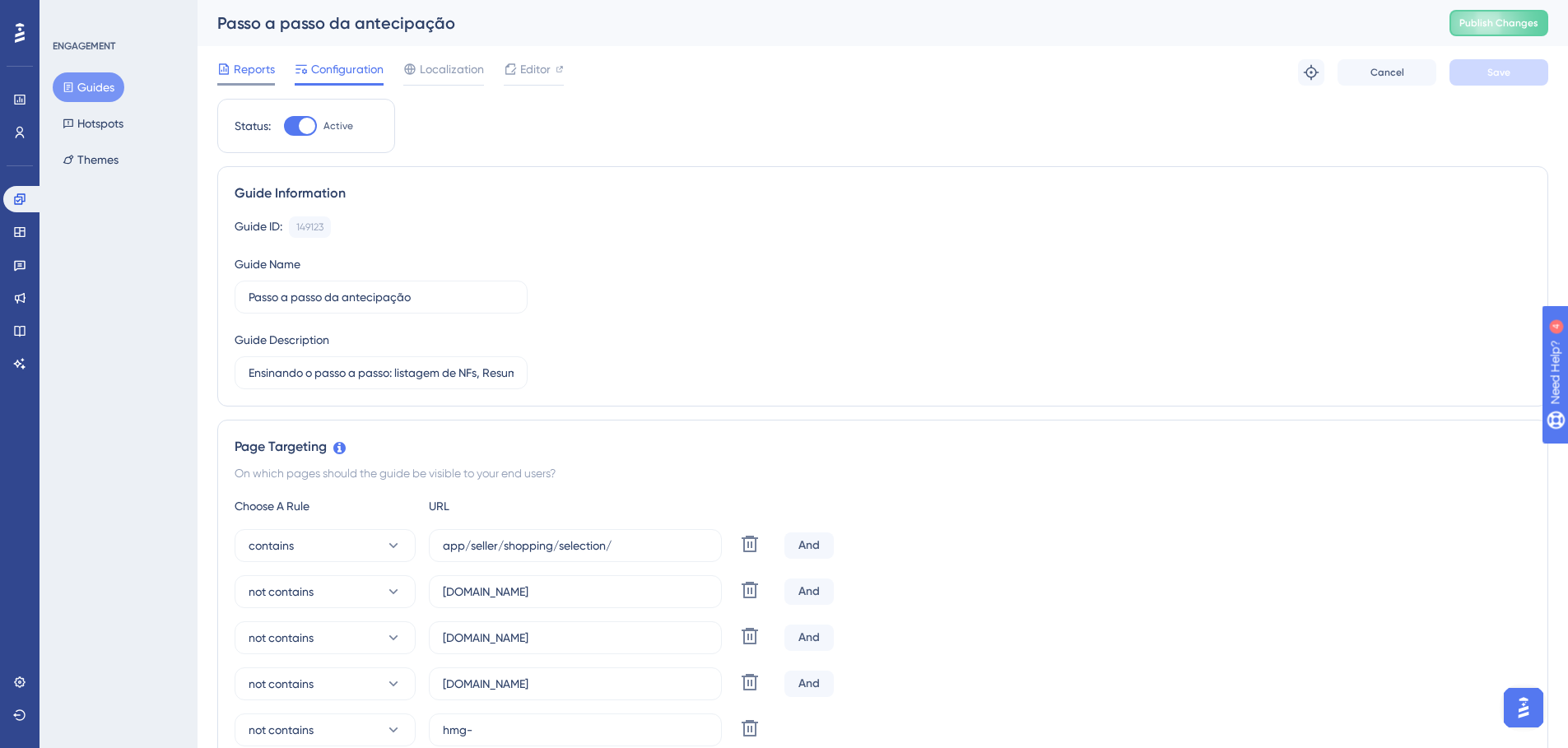
click at [243, 67] on span "Reports" at bounding box center [254, 69] width 41 height 20
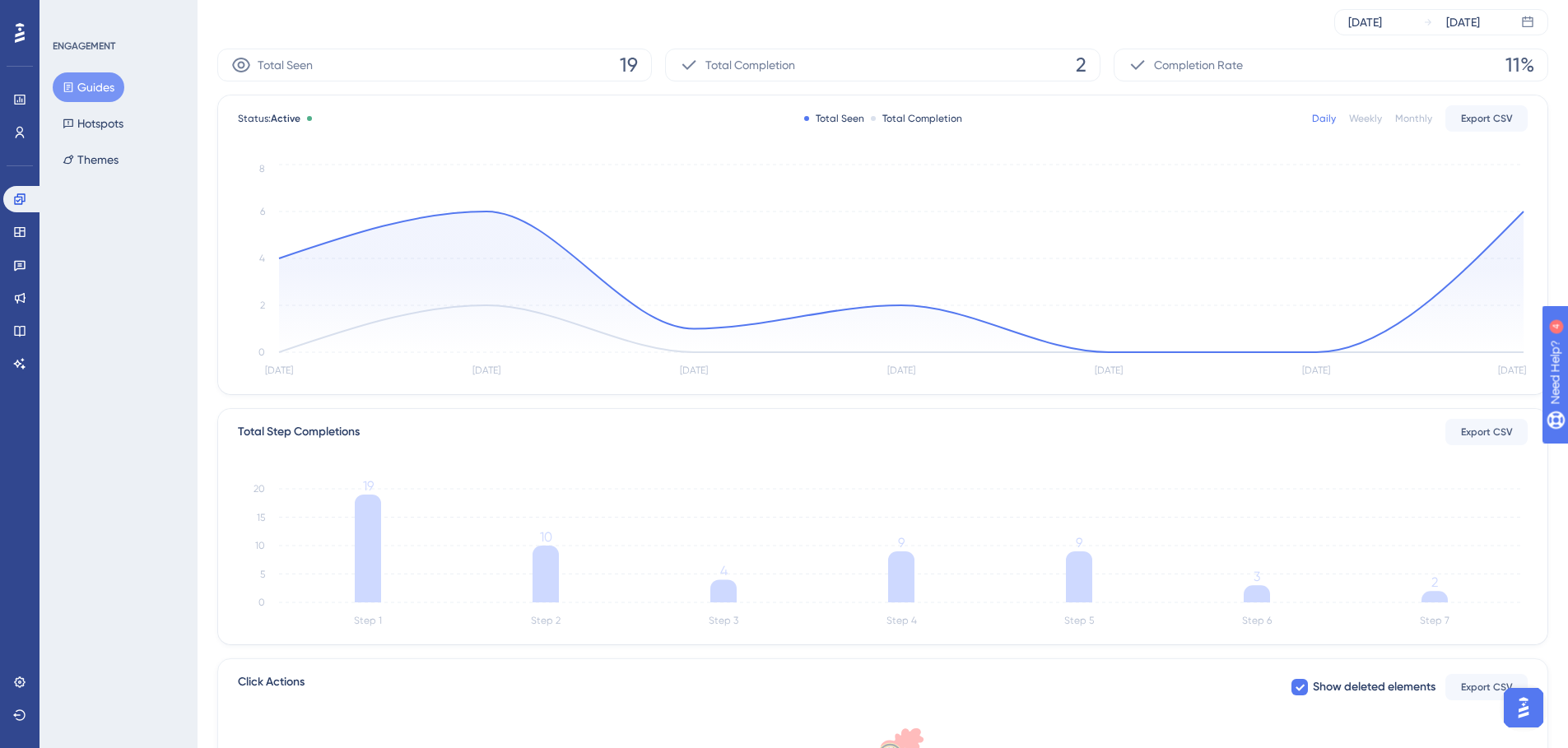
scroll to position [233, 0]
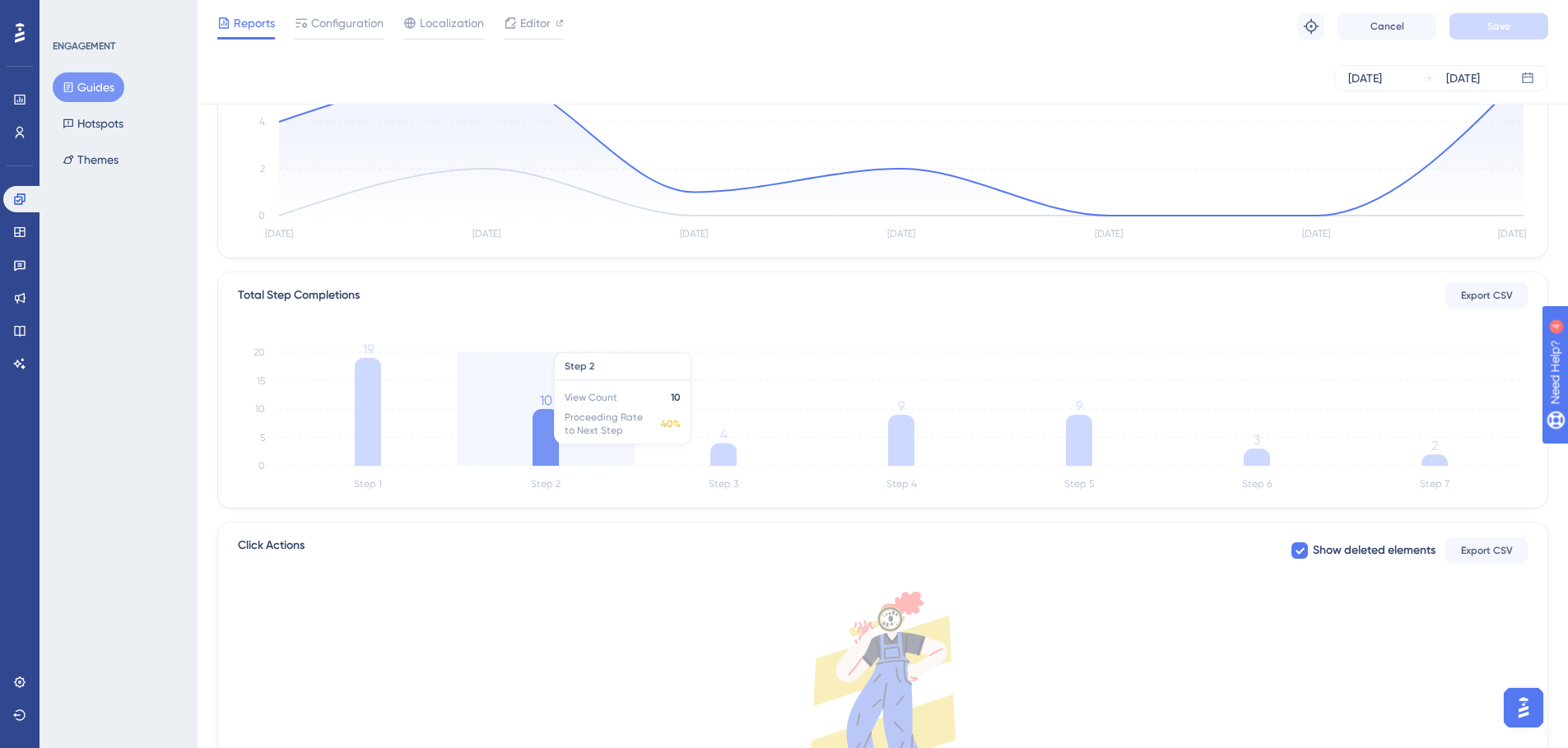
click at [559, 437] on icon "Step 1 Step 2 Step 3 Step 4 Step 5 Step 6 Step 7 0 5 10 15 20 19 10 4 9 9 3 2" at bounding box center [882, 415] width 1290 height 157
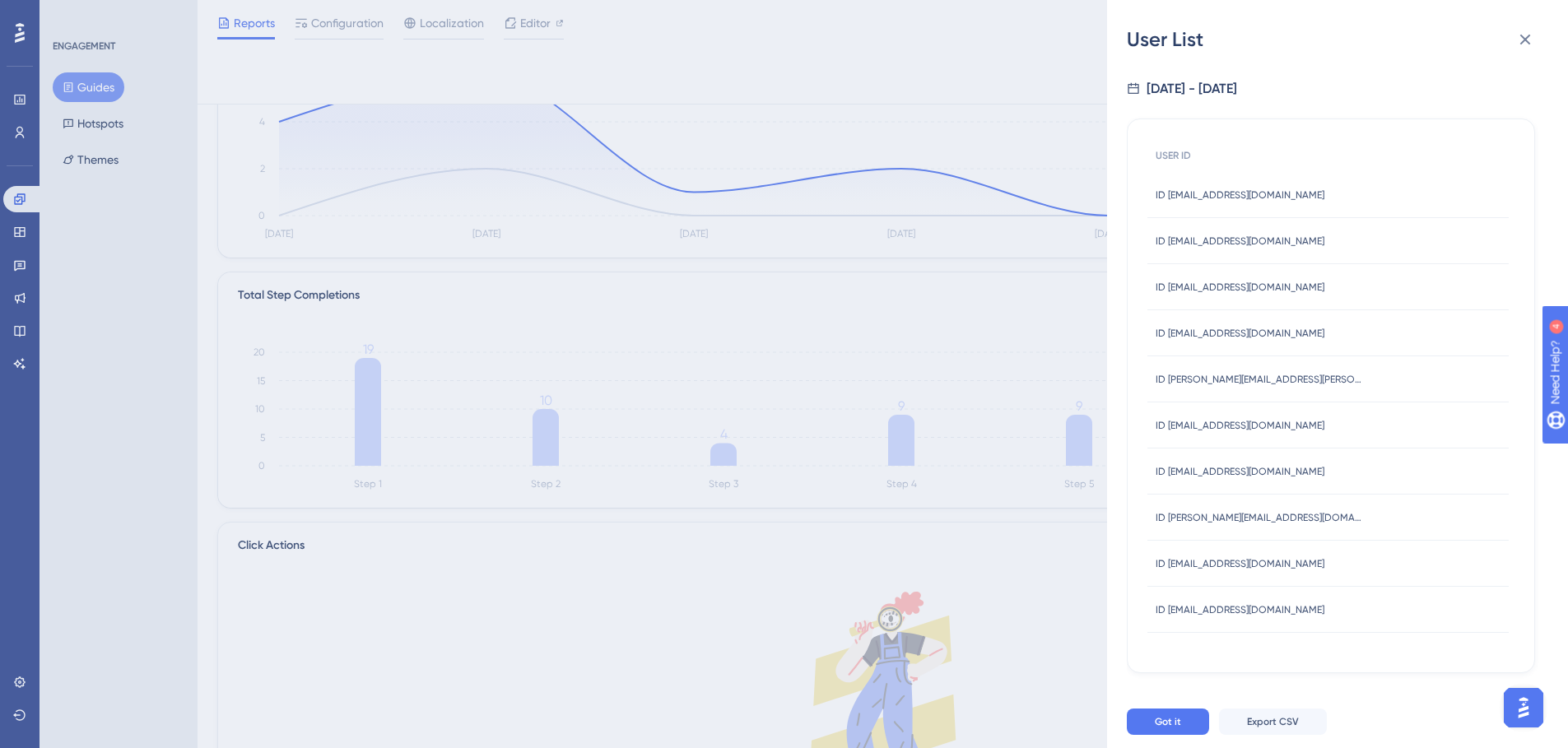
click at [363, 411] on div "User List [DATE] - [DATE] USER ID ID [EMAIL_ADDRESS][DOMAIN_NAME] ID [EMAIL_ADD…" at bounding box center [784, 374] width 1568 height 748
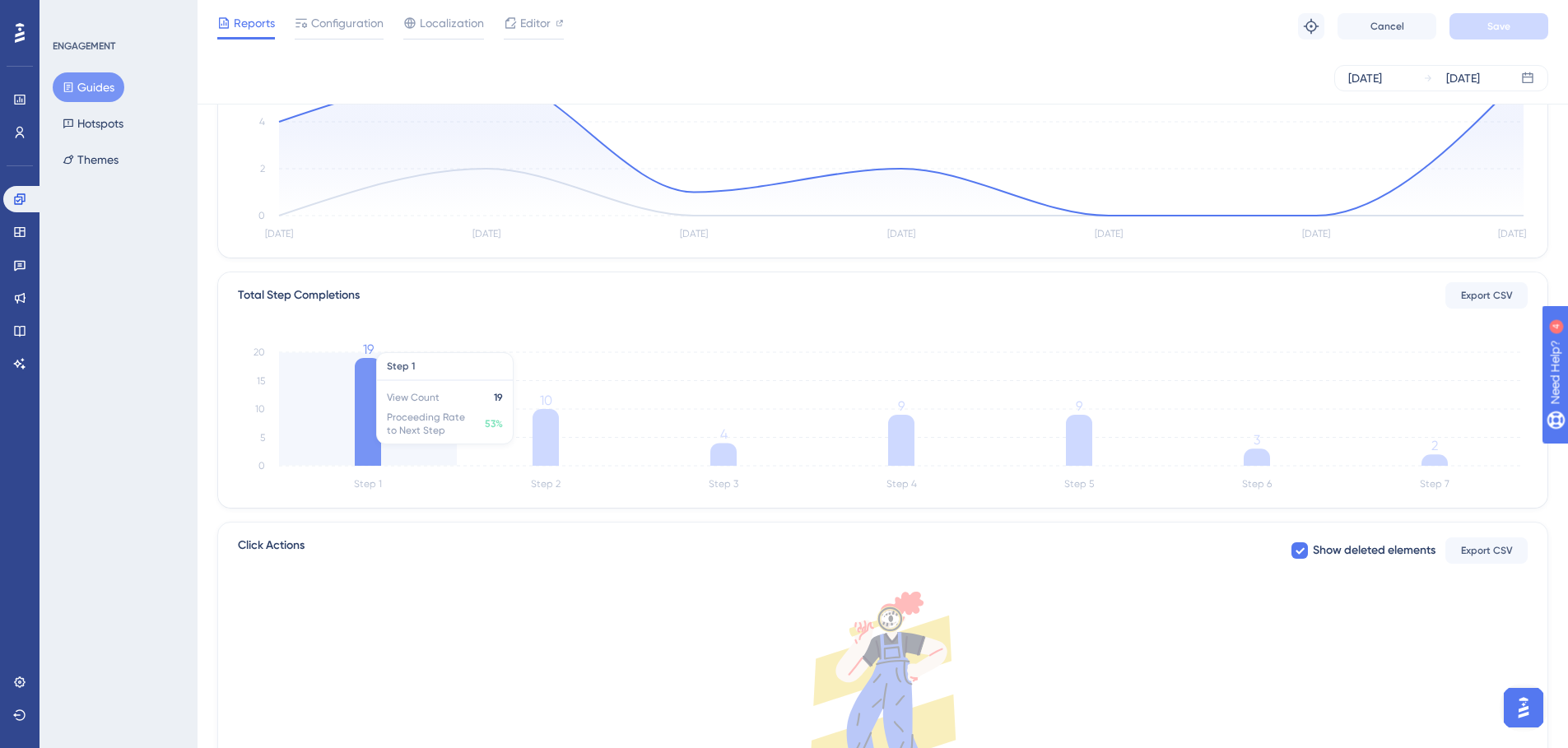
click at [365, 408] on icon at bounding box center [368, 412] width 26 height 108
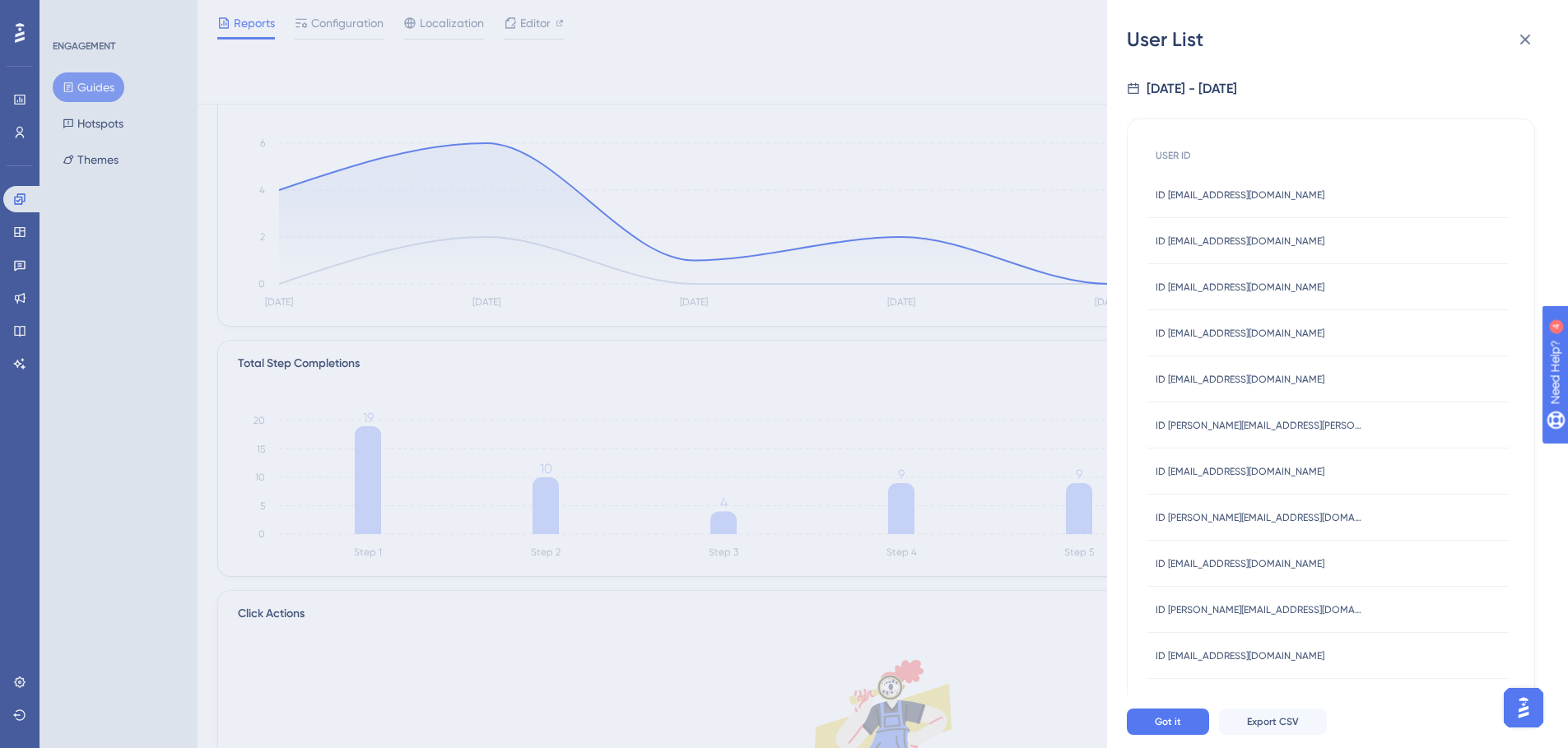
scroll to position [0, 0]
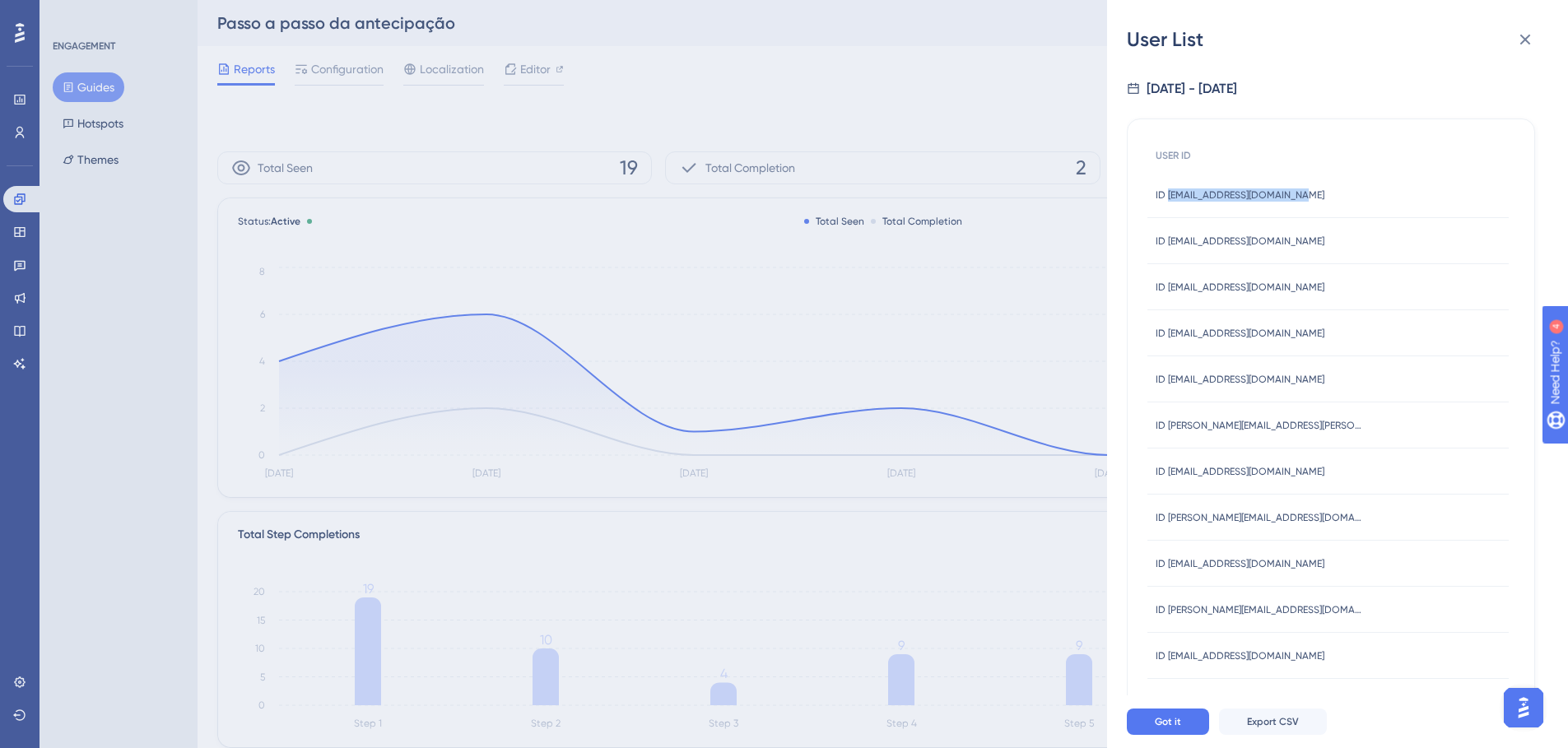
drag, startPoint x: 1286, startPoint y: 190, endPoint x: 1167, endPoint y: 197, distance: 119.2
click at [1167, 197] on div "ID [EMAIL_ADDRESS][DOMAIN_NAME] ID [EMAIL_ADDRESS][DOMAIN_NAME]" at bounding box center [1328, 195] width 361 height 46
copy span "[EMAIL_ADDRESS][DOMAIN_NAME]"
click at [774, 416] on div "User List [DATE] - [DATE] USER ID ID [EMAIL_ADDRESS][DOMAIN_NAME] ID [EMAIL_ADD…" at bounding box center [784, 374] width 1568 height 748
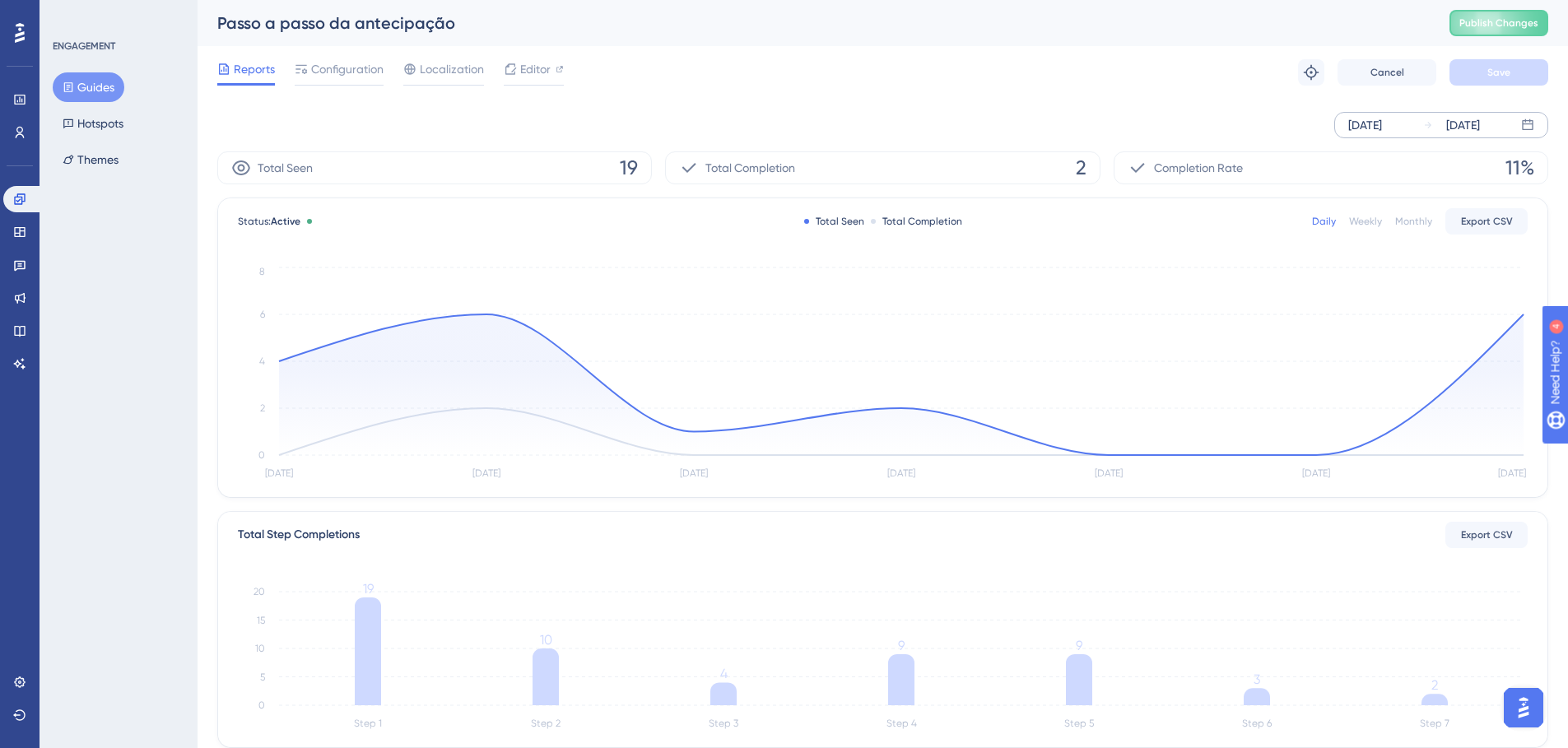
click at [1382, 120] on div "[DATE]" at bounding box center [1365, 125] width 34 height 20
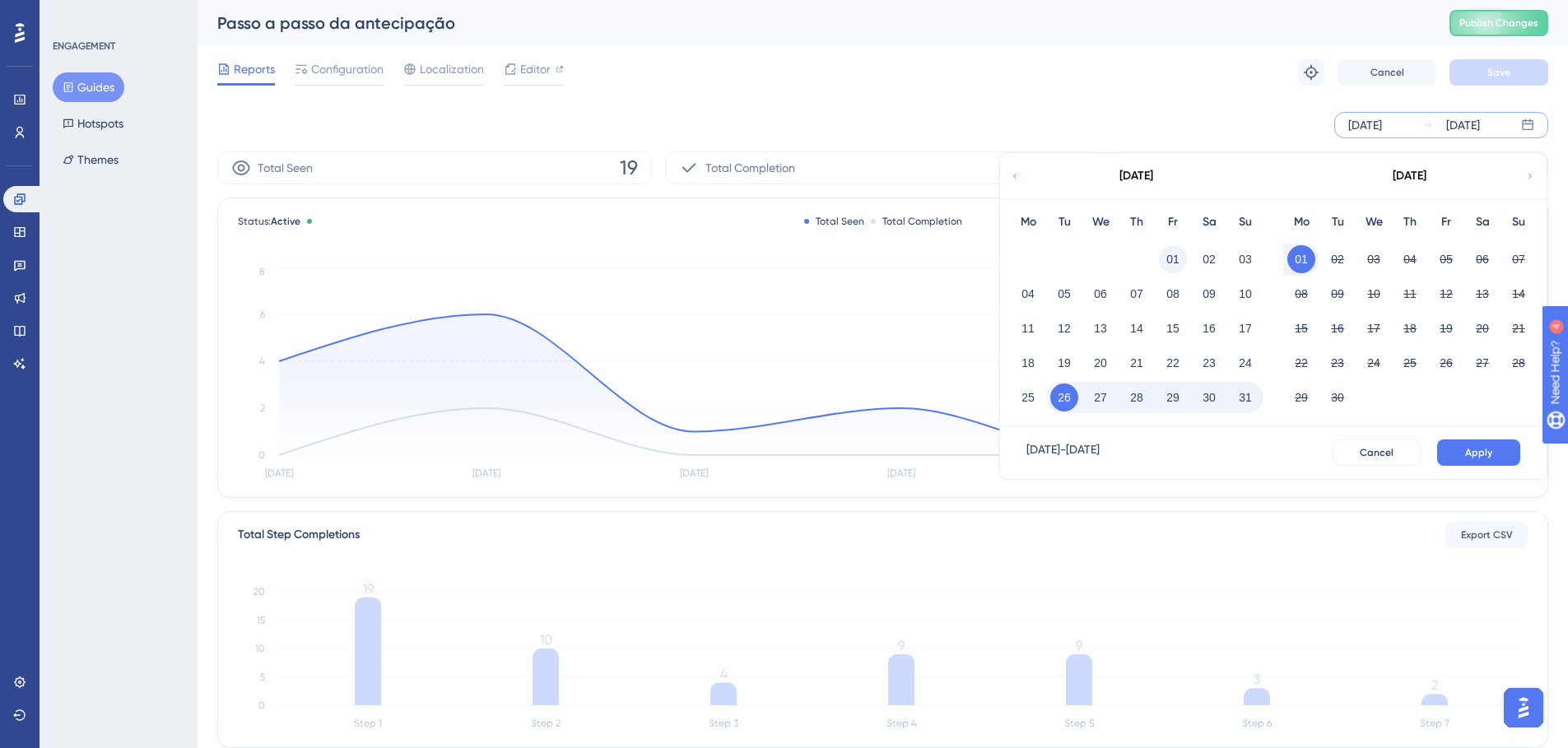
click at [1177, 252] on button "01" at bounding box center [1172, 259] width 28 height 28
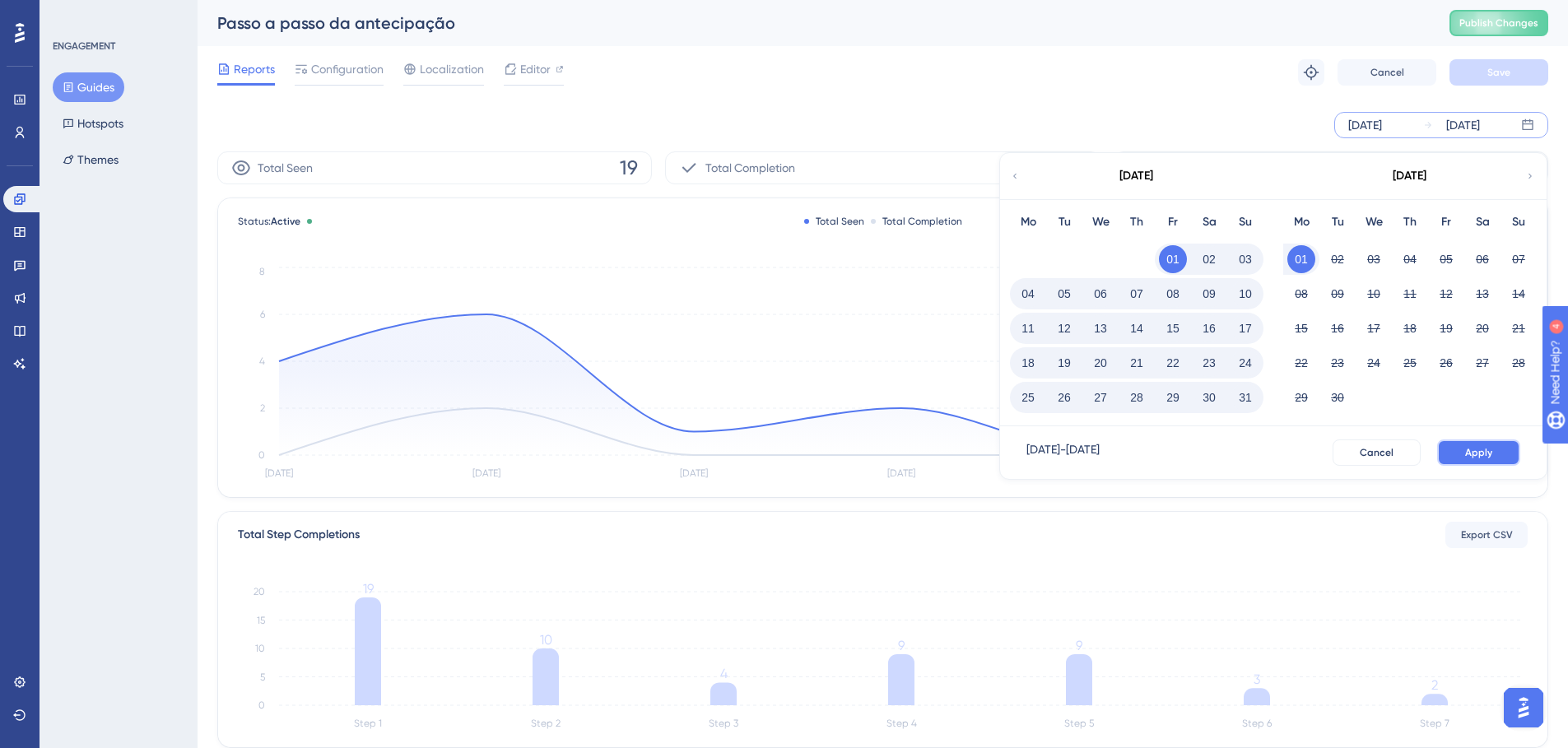
click at [1498, 462] on button "Apply" at bounding box center [1478, 453] width 83 height 26
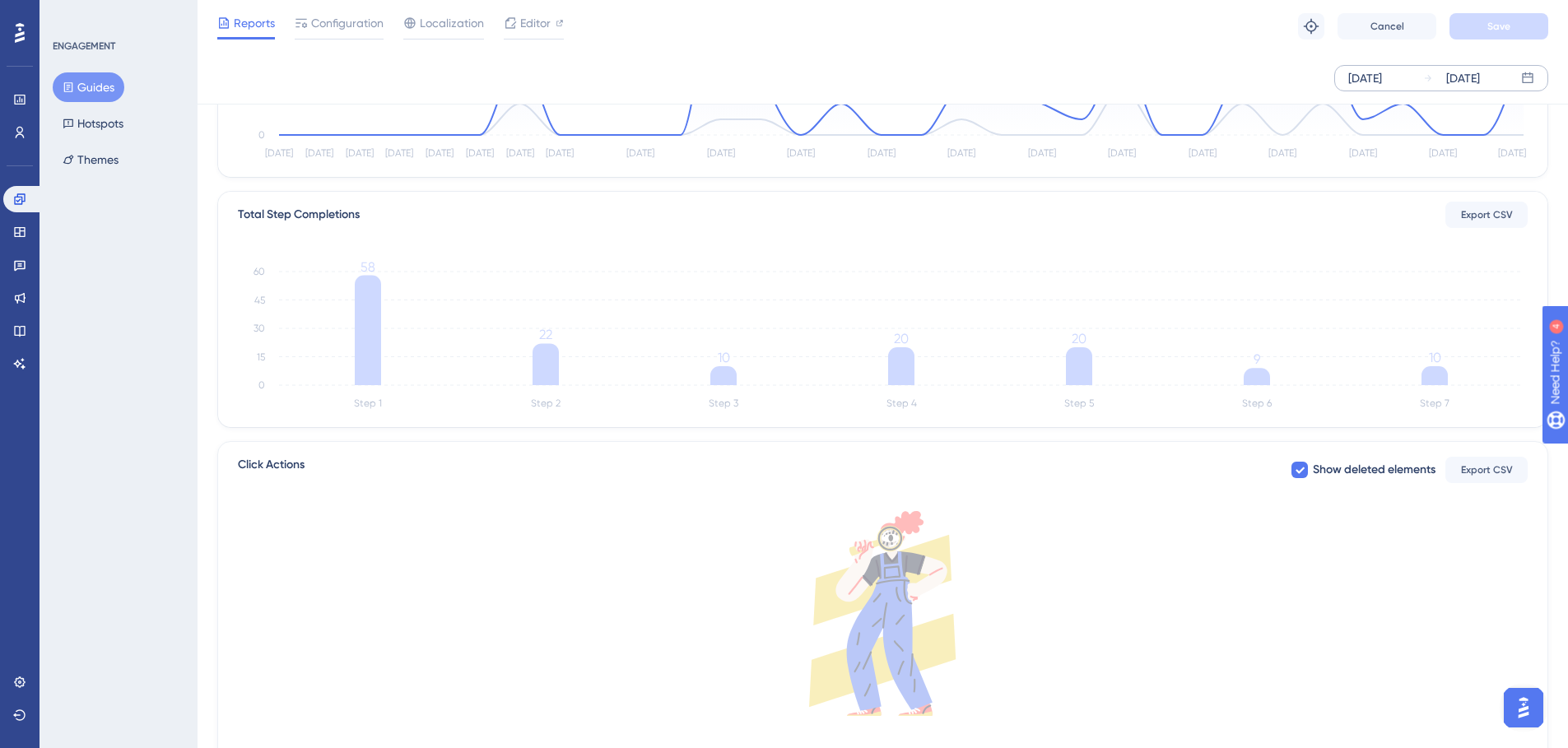
scroll to position [315, 0]
click at [1435, 378] on icon at bounding box center [1434, 374] width 26 height 19
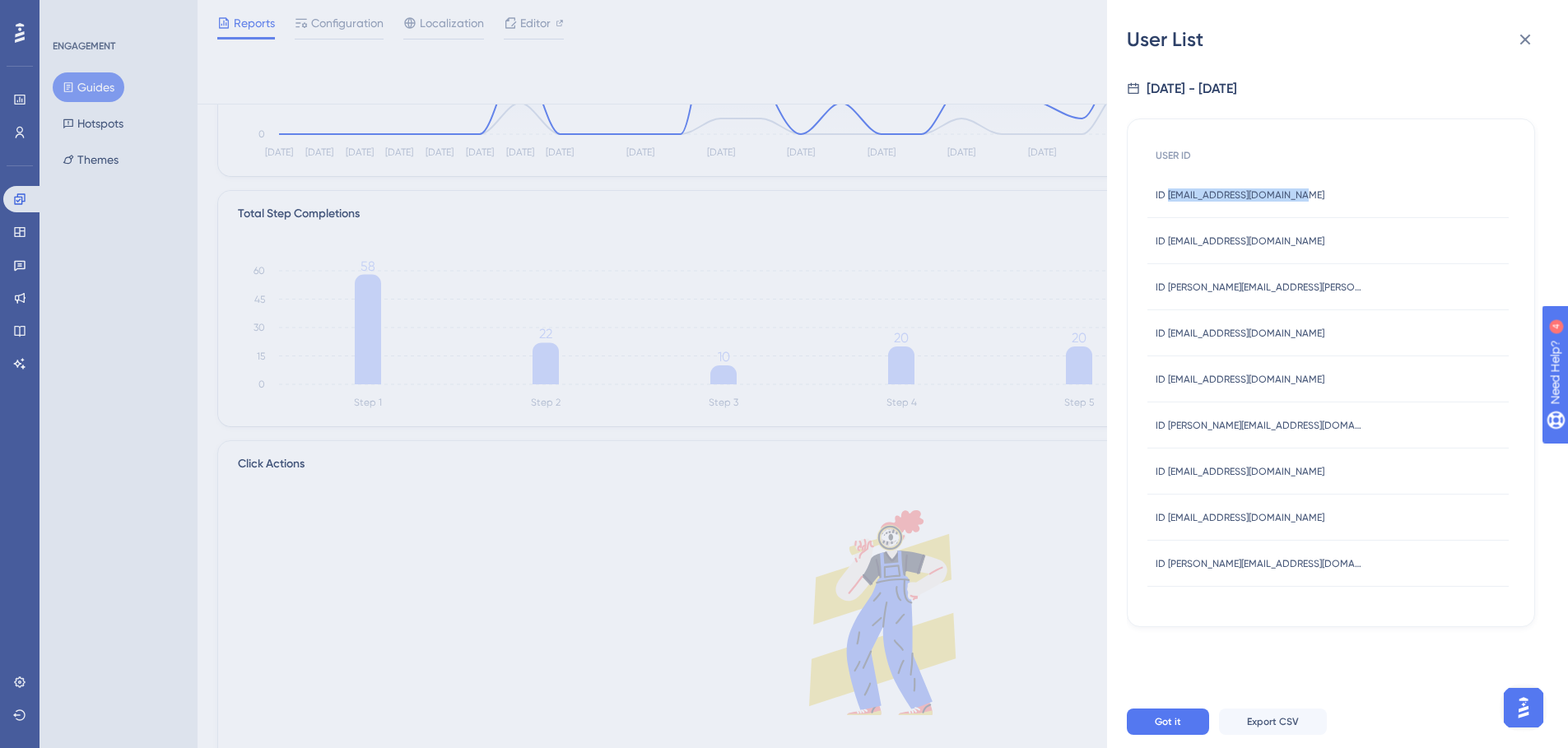
drag, startPoint x: 1291, startPoint y: 195, endPoint x: 1169, endPoint y: 201, distance: 122.1
click at [1169, 201] on div "ID [EMAIL_ADDRESS][DOMAIN_NAME] ID [EMAIL_ADDRESS][DOMAIN_NAME]" at bounding box center [1328, 195] width 361 height 46
copy span "[EMAIL_ADDRESS][DOMAIN_NAME]"
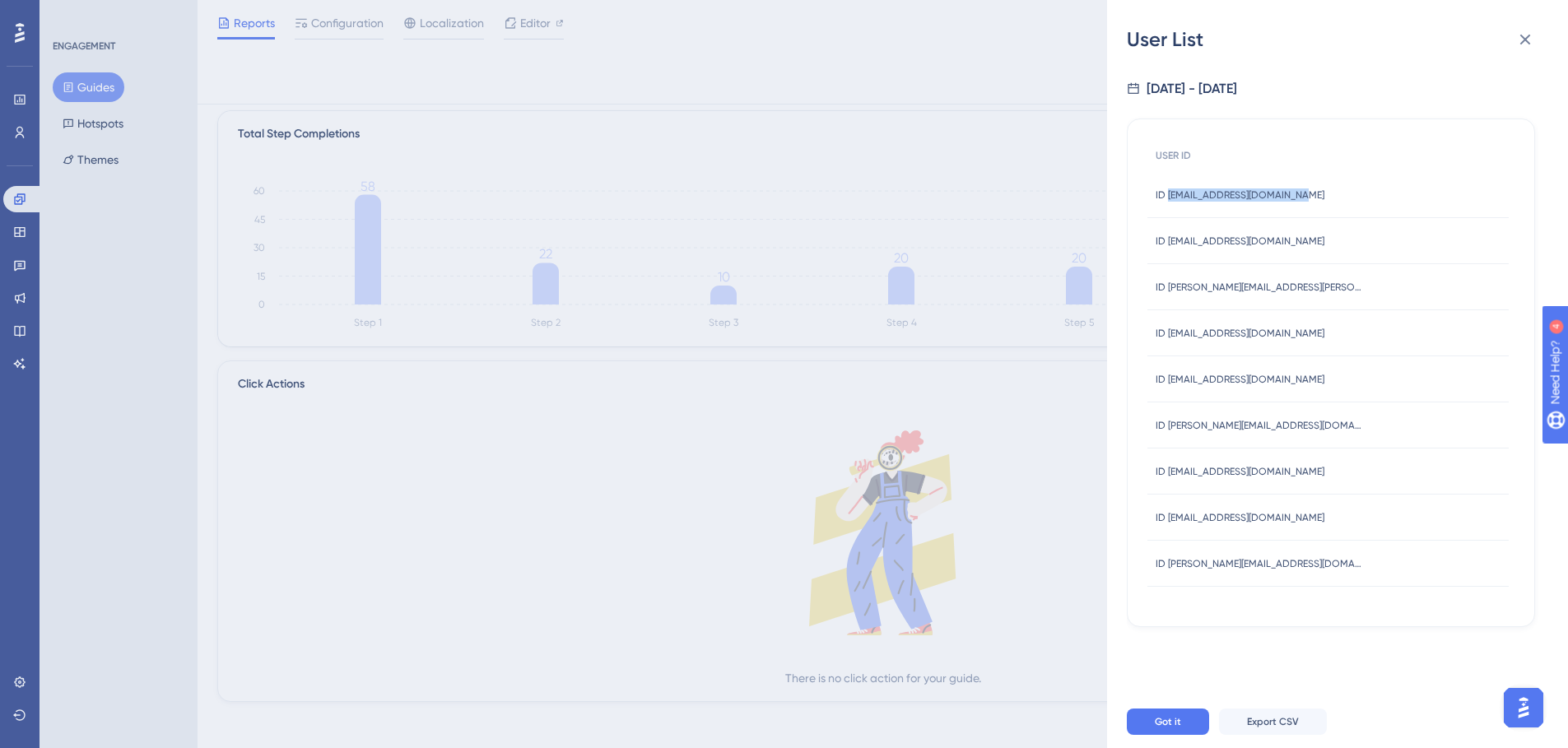
scroll to position [401, 0]
click at [1176, 728] on span "Got it" at bounding box center [1168, 722] width 26 height 13
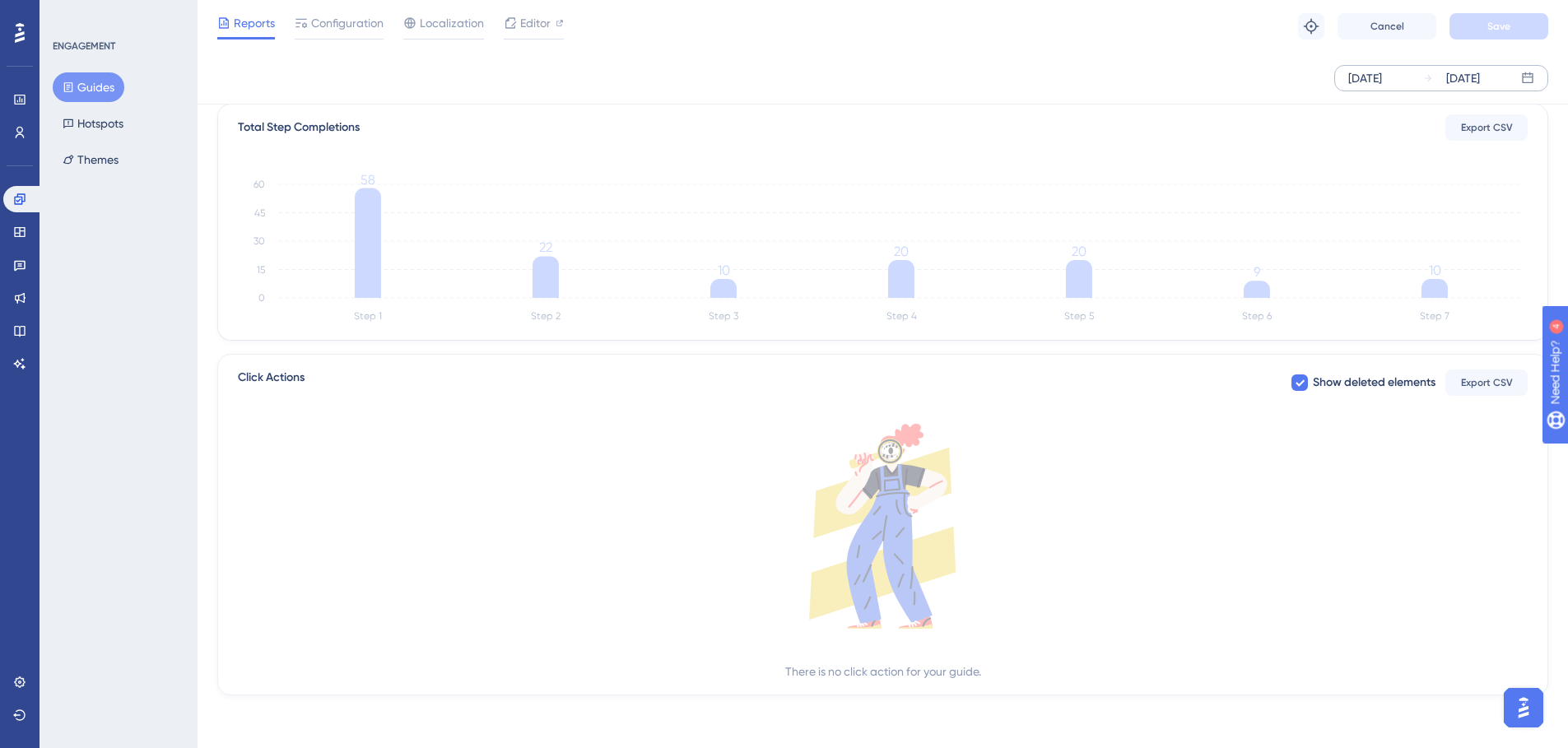
scroll to position [0, 0]
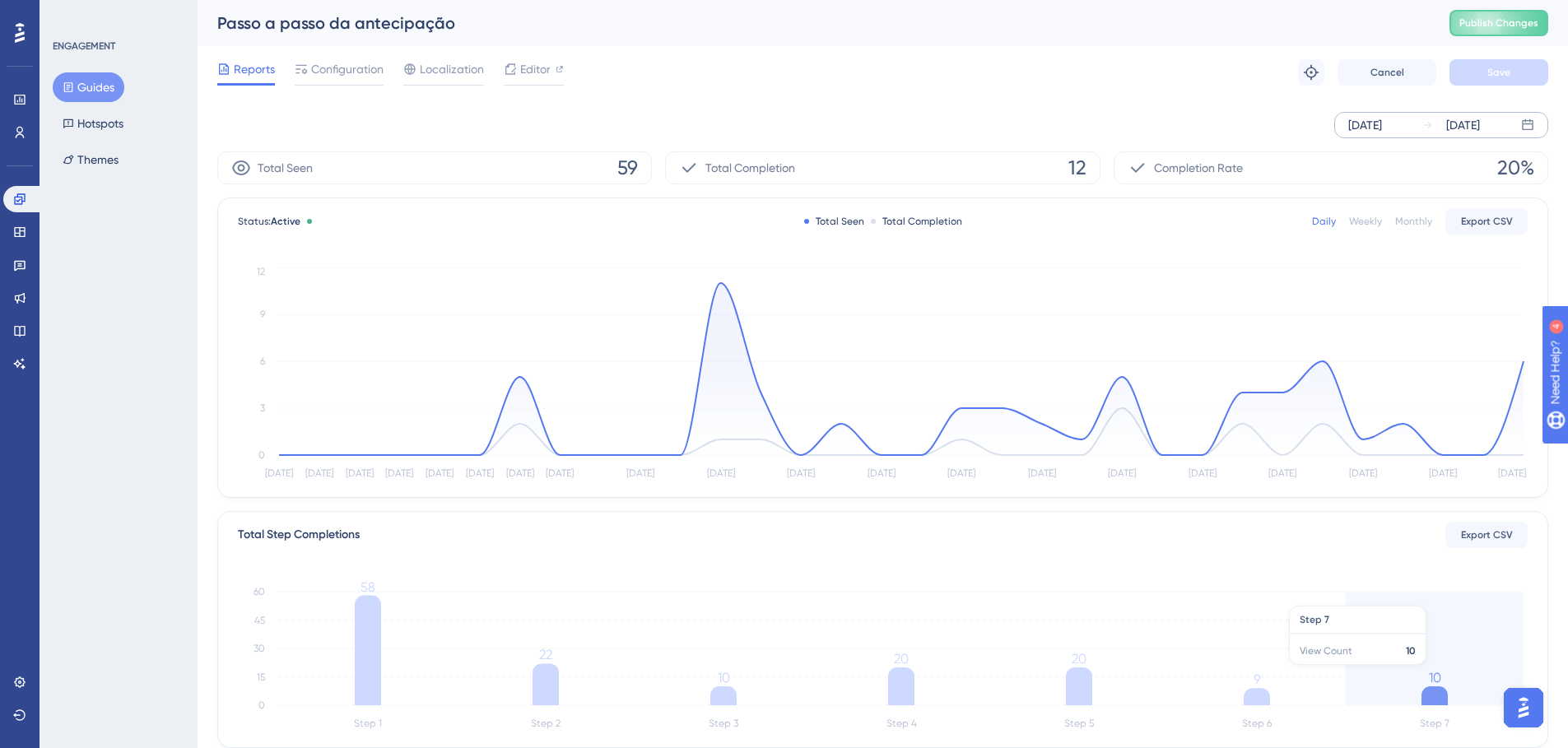
click at [1430, 674] on tspan "10" at bounding box center [1434, 677] width 12 height 16
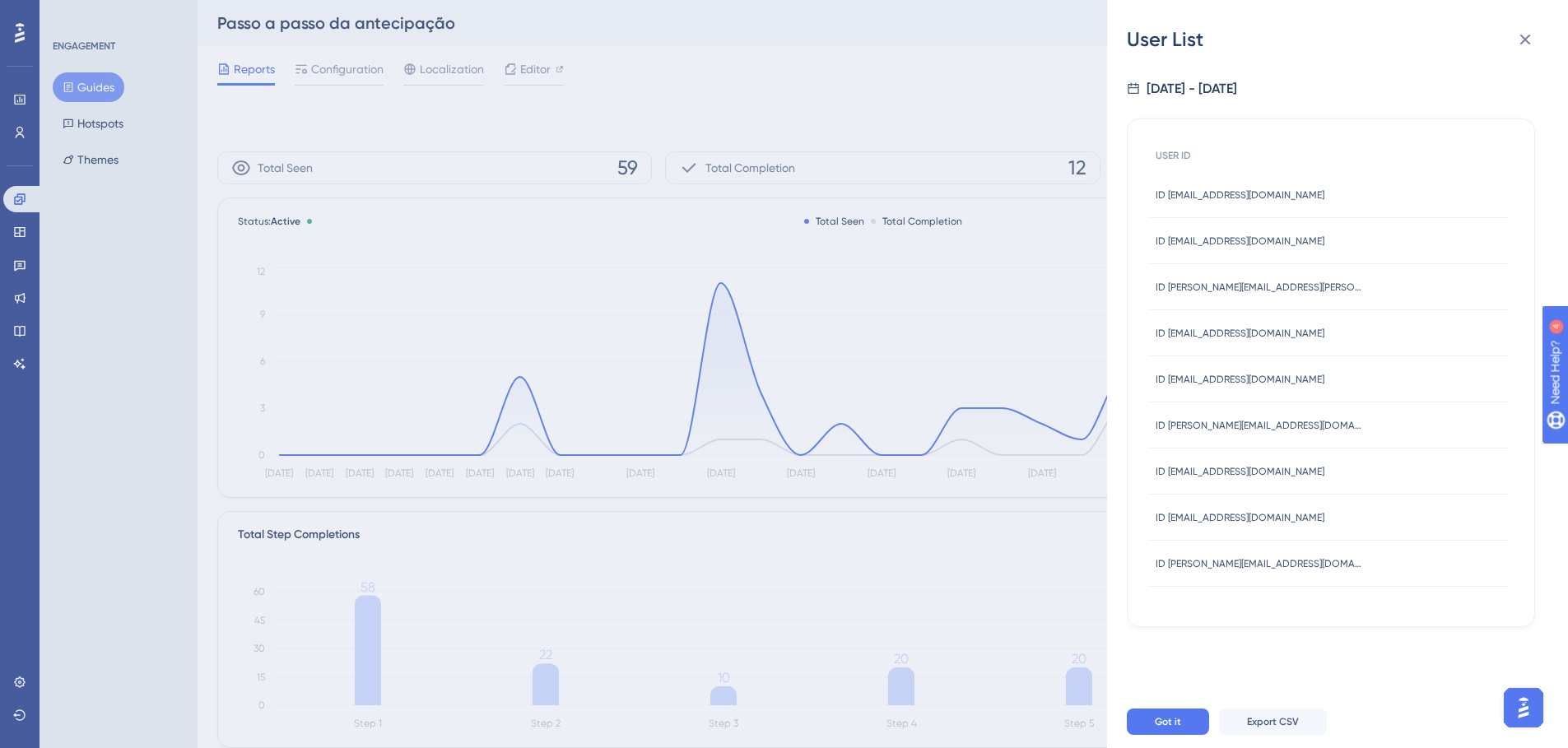
click at [876, 453] on div "User List [DATE] - [DATE] USER ID ID [EMAIL_ADDRESS][DOMAIN_NAME] ID [EMAIL_ADD…" at bounding box center [784, 374] width 1568 height 748
